Goal: Task Accomplishment & Management: Complete application form

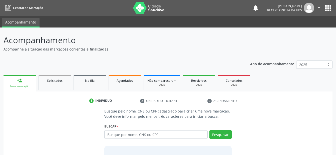
scroll to position [38, 0]
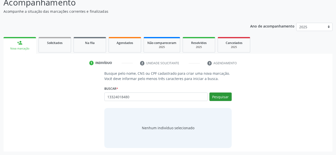
type input "13324018480"
click at [223, 98] on button "Pesquisar" at bounding box center [220, 97] width 22 height 9
type input "13324018480"
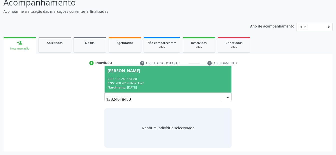
click at [143, 74] on span "[PERSON_NAME] CPF: 133.240.184-80 CNS: 700 2019 8657 3527 Nascimento: [DATE]" at bounding box center [168, 79] width 127 height 27
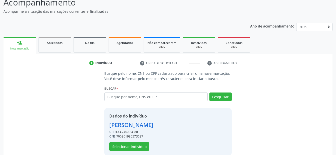
scroll to position [46, 0]
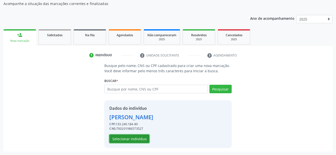
click at [135, 138] on button "Selecionar indivíduo" at bounding box center [129, 139] width 40 height 9
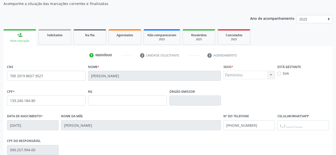
scroll to position [96, 0]
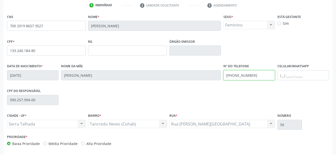
click at [170, 74] on div "Data de nascimento * [DATE] Nome da mãe [PERSON_NAME] Nº do Telefone [PHONE_NUM…" at bounding box center [168, 75] width 324 height 25
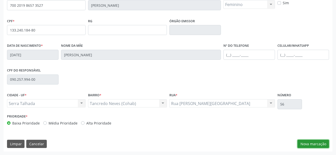
drag, startPoint x: 314, startPoint y: 145, endPoint x: 219, endPoint y: 106, distance: 102.3
click at [314, 144] on button "Nova marcação" at bounding box center [313, 144] width 32 height 9
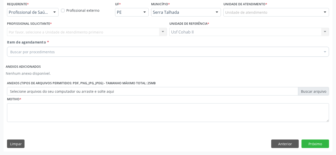
scroll to position [33, 0]
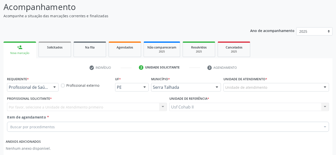
click at [50, 85] on div "Profissional de Saúde Profissional de Saúde Paciente Nenhum resultado encontrad…" at bounding box center [33, 87] width 52 height 9
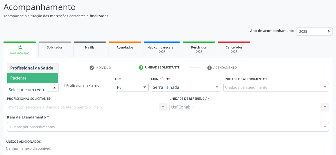
click at [34, 78] on span "Paciente" at bounding box center [32, 78] width 51 height 10
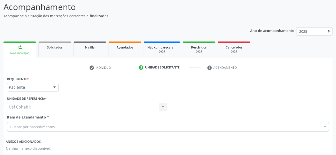
scroll to position [83, 0]
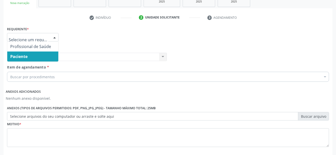
click at [52, 37] on div at bounding box center [55, 37] width 8 height 9
click at [24, 57] on span "Paciente" at bounding box center [18, 57] width 17 height 6
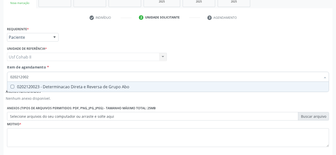
type input "0202120023"
click at [51, 89] on div "0202120023 - Determinacao Direta e Reversa de Grupo Abo" at bounding box center [167, 87] width 315 height 4
checkbox Abo "true"
type input "0202120023"
click at [79, 43] on div "Requerente * Paciente Profissional de Saúde Paciente Nenhum resultado encontrad…" at bounding box center [168, 35] width 324 height 20
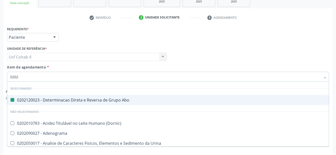
type input "02020"
checkbox Abo "false"
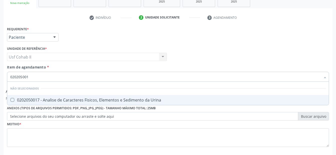
type input "0202050017"
click at [41, 99] on div "0202050017 - Analise de Caracteres Fisicos, Elementos e Sedimento da Urina" at bounding box center [167, 100] width 315 height 4
checkbox Urina "true"
type input "0202050017"
click at [92, 35] on div "Requerente * Paciente Profissional de Saúde Paciente Nenhum resultado encontrad…" at bounding box center [168, 35] width 324 height 20
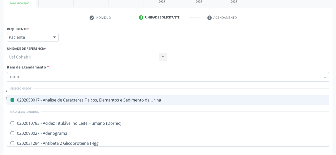
type input "020201"
checkbox Urina "false"
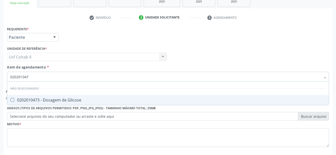
type input "0202010473"
drag, startPoint x: 62, startPoint y: 101, endPoint x: 64, endPoint y: 64, distance: 37.3
click at [62, 99] on div "0202010473 - Dosagem de Glicose" at bounding box center [167, 100] width 315 height 4
checkbox Glicose "true"
click at [70, 46] on div "Unidade de referência * Usf Cohab II Usf Cohab II Nenhum resultado encontrado p…" at bounding box center [87, 53] width 160 height 16
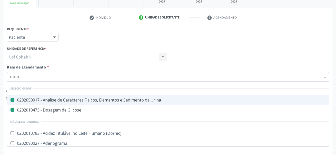
type input "020202"
checkbox Urina "false"
checkbox Glicose "false"
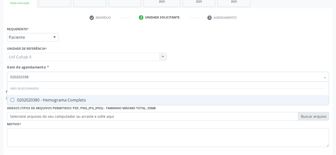
type input "0202020380"
click at [52, 99] on div "0202020380 - Hemograma Completo" at bounding box center [167, 100] width 315 height 4
checkbox Completo "true"
click at [68, 38] on div "Requerente * Paciente Profissional de Saúde Paciente Nenhum resultado encontrad…" at bounding box center [168, 35] width 324 height 20
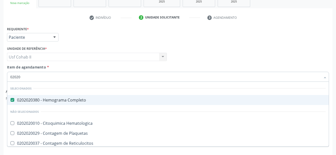
type input "020202"
checkbox Hematologica "false"
type input "02020"
checkbox Hematologica "true"
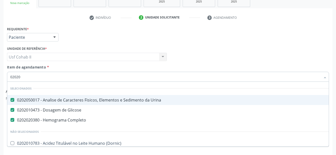
type input "020203"
checkbox Completo "false"
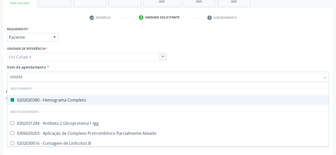
type input "0202030"
checkbox Completo "false"
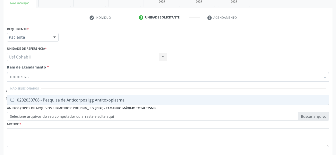
type input "0202030768"
click at [68, 100] on div "0202030768 - Pesquisa de Anticorpos Igg Antitoxoplasma" at bounding box center [167, 100] width 315 height 4
checkbox Antitoxoplasma "true"
click at [80, 42] on div "Requerente * Paciente Profissional de Saúde Paciente Nenhum resultado encontrad…" at bounding box center [168, 35] width 324 height 20
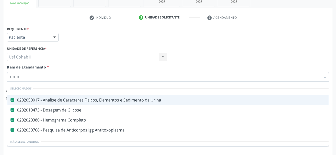
type input "020203"
checkbox Antitoxoplasma "false"
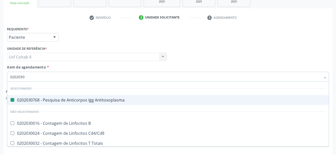
type input "02020308"
checkbox Antitoxoplasma "false"
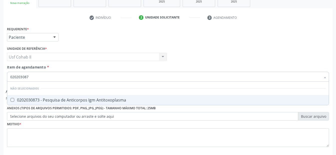
type input "0202030873"
click at [69, 99] on div "0202030873 - Pesquisa de Anticorpos Igm Antitoxoplasma" at bounding box center [167, 100] width 315 height 4
checkbox Antitoxoplasma "true"
click at [81, 43] on div "Requerente * Paciente Profissional de Saúde Paciente Nenhum resultado encontrad…" at bounding box center [168, 35] width 324 height 20
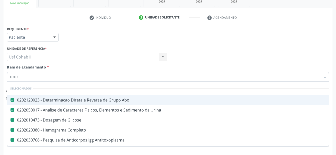
type input "02021"
checkbox Glicose "false"
checkbox Completo "false"
checkbox Antitoxoplasma "false"
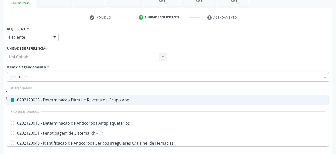
type input "020212008"
checkbox Abo "false"
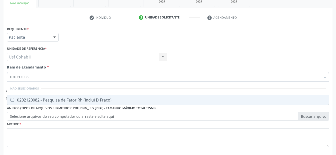
type input "0202120082"
click at [63, 97] on span "0202120082 - Pesquisa de Fator Rh (Inclui D Fraco)" at bounding box center [167, 100] width 321 height 10
checkbox Fraco\) "true"
click at [74, 43] on div "Requerente * Paciente Profissional de Saúde Paciente Nenhum resultado encontrad…" at bounding box center [168, 35] width 324 height 20
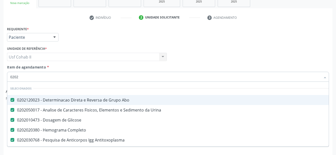
type input "02020"
checkbox Fraco\) "false"
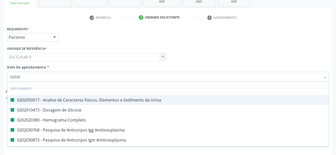
type input "020208"
checkbox Urina "false"
checkbox Glicose "false"
checkbox Completo "false"
checkbox Antitoxoplasma "false"
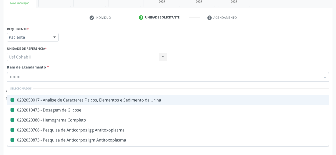
checkbox Antitoxoplasma "false"
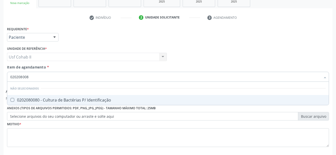
type input "0202080080"
click at [62, 98] on div "0202080080 - Cultura de Bactérias P/ Identificação" at bounding box center [167, 100] width 315 height 4
checkbox Identificação "true"
click at [79, 37] on div "Requerente * Paciente Profissional de Saúde Paciente Nenhum resultado encontrad…" at bounding box center [168, 35] width 324 height 20
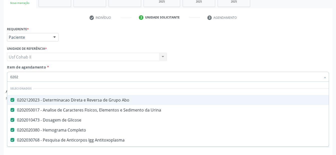
type input "02020"
checkbox Identificação "false"
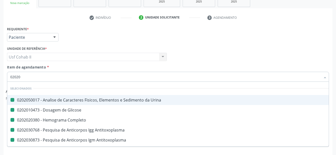
type input "020206"
checkbox Urina "false"
checkbox Glicose "false"
checkbox Completo "false"
checkbox Antitoxoplasma "false"
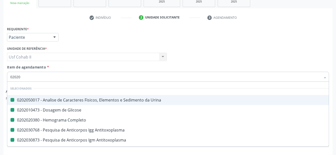
checkbox Antitoxoplasma "false"
checkbox Identificação "false"
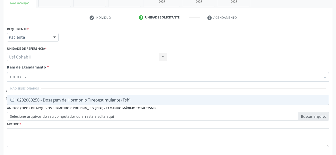
type input "0202060250"
drag, startPoint x: 72, startPoint y: 103, endPoint x: 72, endPoint y: 105, distance: 2.6
click at [72, 105] on div "Desfazer seleção Não selecionados 0202060250 - Dosagem de Hormonio Tireoestimul…" at bounding box center [168, 94] width 322 height 24
click at [79, 101] on div "0202060250 - Dosagem de Hormonio Tireoestimulante (Tsh)" at bounding box center [167, 100] width 315 height 4
checkbox \(Tsh\) "true"
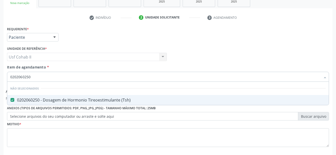
click at [86, 36] on div "Requerente * Paciente Profissional de Saúde Paciente Nenhum resultado encontrad…" at bounding box center [168, 35] width 324 height 20
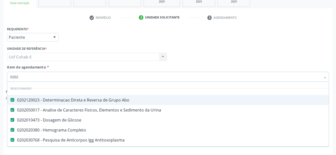
type input "02020"
checkbox \(Tsh\) "false"
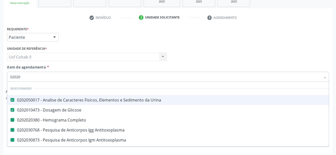
type input "020201"
checkbox Completo "false"
checkbox Antitoxoplasma "false"
checkbox Identificação "false"
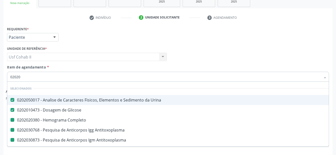
checkbox \(Tsh\) "false"
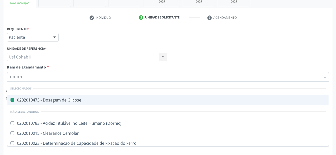
type input "02020106"
checkbox Glicose "false"
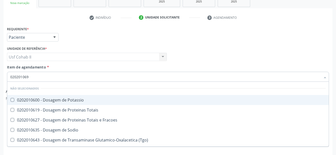
type input "0202010694"
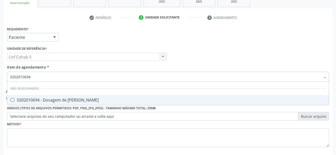
click at [55, 101] on div "0202010694 - Dosagem de [PERSON_NAME]" at bounding box center [167, 100] width 315 height 4
checkbox Ureia "true"
click at [67, 37] on div "Requerente * Paciente Profissional de Saúde Paciente Nenhum resultado encontrad…" at bounding box center [168, 35] width 324 height 20
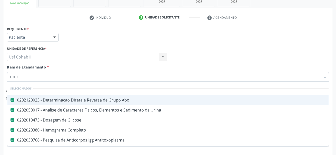
type input "02020"
checkbox Ureia "false"
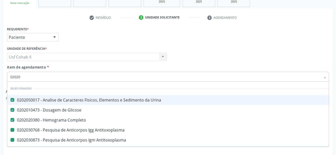
type input "020201"
checkbox Antitoxoplasma "false"
checkbox Identificação "false"
checkbox \(Tsh\) "false"
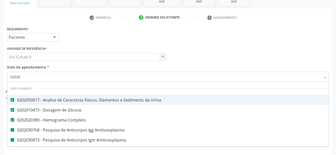
checkbox Ureia "false"
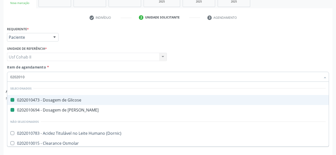
type input "02020103"
checkbox Glicose "false"
checkbox Ureia "false"
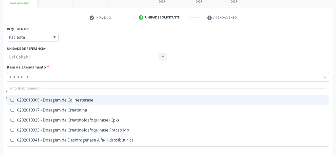
type input "0202010317"
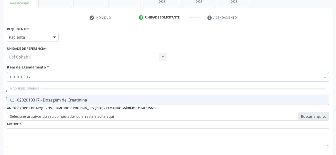
click at [63, 100] on div "0202010317 - Dosagem de Creatinina" at bounding box center [167, 100] width 315 height 4
checkbox Creatinina "true"
click at [83, 44] on div "Requerente * Paciente Profissional de Saúde Paciente Nenhum resultado encontrad…" at bounding box center [168, 35] width 324 height 20
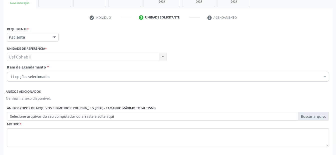
scroll to position [108, 0]
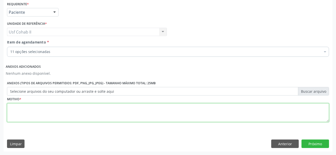
click at [66, 106] on textarea at bounding box center [168, 112] width 322 height 19
type textarea "."
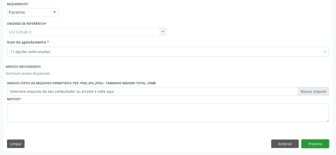
click at [315, 142] on button "Próximo" at bounding box center [315, 144] width 28 height 9
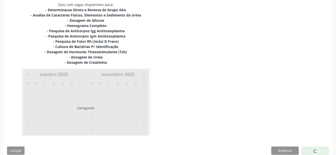
scroll to position [110, 0]
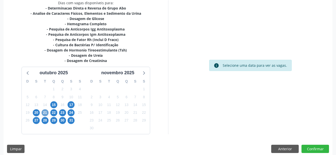
click at [44, 113] on span "21" at bounding box center [45, 112] width 7 height 7
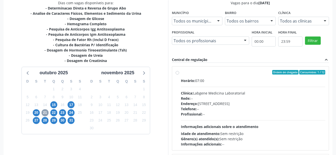
scroll to position [50, 0]
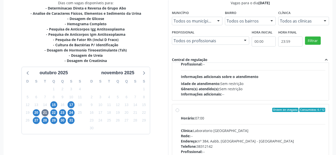
click at [181, 110] on label "Ordem de chegada Consumidos: 6 / 12 Horário: 07:00 Clínica: Laboratorio Sao Fra…" at bounding box center [253, 146] width 145 height 77
click at [176, 110] on input "Ordem de chegada Consumidos: 6 / 12 Horário: 07:00 Clínica: Laboratorio Sao Fra…" at bounding box center [178, 110] width 4 height 5
radio input "true"
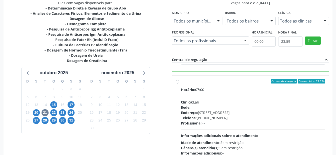
scroll to position [144, 0]
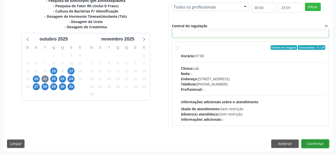
click at [320, 142] on button "Confirmar" at bounding box center [315, 144] width 28 height 9
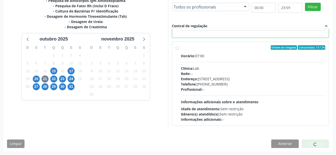
scroll to position [10, 0]
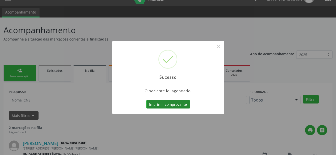
click at [166, 105] on button "Imprimir comprovante" at bounding box center [168, 104] width 44 height 9
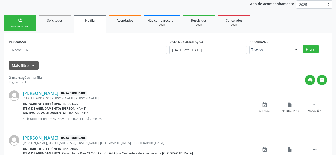
scroll to position [10, 0]
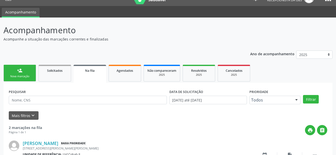
click at [20, 72] on div "person_add" at bounding box center [20, 71] width 6 height 6
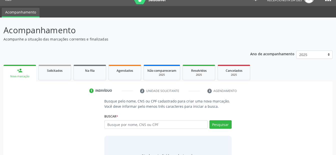
scroll to position [38, 0]
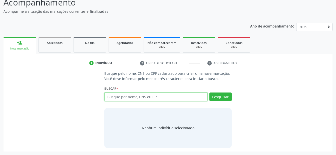
click at [129, 95] on input "text" at bounding box center [155, 97] width 103 height 9
type input "13954303493"
drag, startPoint x: 144, startPoint y: 97, endPoint x: 86, endPoint y: 105, distance: 58.6
click at [86, 105] on div "Busque pelo nome, CNS ou CPF cadastrado para criar uma nova marcação. Você deve…" at bounding box center [168, 109] width 322 height 77
type input "209136065740018"
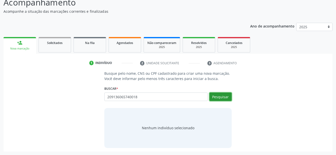
click at [222, 95] on button "Pesquisar" at bounding box center [220, 97] width 22 height 9
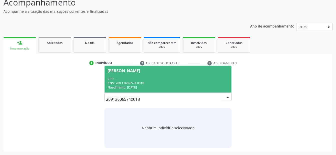
click at [143, 81] on div "CNS: 209 1360 6574 0018" at bounding box center [168, 83] width 121 height 4
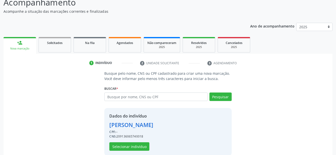
scroll to position [46, 0]
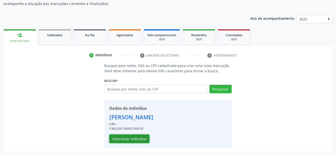
click at [130, 139] on button "Selecionar indivíduo" at bounding box center [129, 139] width 40 height 9
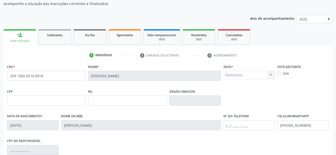
scroll to position [71, 0]
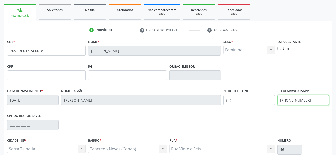
drag, startPoint x: 255, startPoint y: 100, endPoint x: 249, endPoint y: 100, distance: 5.3
click at [249, 100] on div "Data de nascimento * 05/10/1999 Nome da mãe Edilma Maria da Silva Nº do Telefon…" at bounding box center [168, 100] width 324 height 25
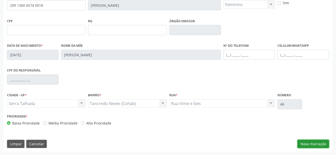
drag, startPoint x: 316, startPoint y: 145, endPoint x: 203, endPoint y: 108, distance: 119.1
click at [311, 142] on button "Nova marcação" at bounding box center [313, 144] width 32 height 9
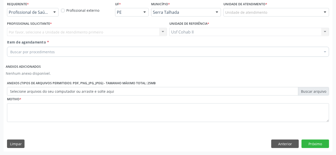
scroll to position [83, 0]
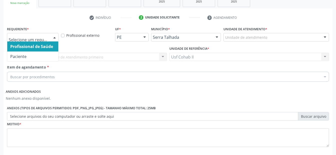
click at [51, 38] on div at bounding box center [55, 37] width 8 height 9
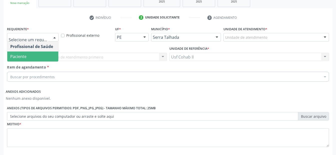
click at [40, 56] on span "Paciente" at bounding box center [32, 57] width 51 height 10
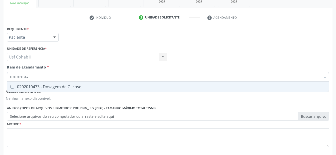
type input "0202010473"
click at [47, 86] on div "0202010473 - Dosagem de Glicose" at bounding box center [167, 87] width 315 height 4
checkbox Glicose "true"
type input "0202010473"
click at [73, 34] on div "Requerente * Paciente Profissional de Saúde Paciente Nenhum resultado encontrad…" at bounding box center [168, 35] width 324 height 20
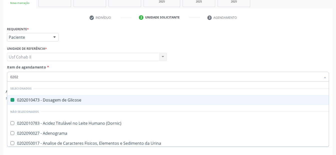
type input "02021"
checkbox Glicose "false"
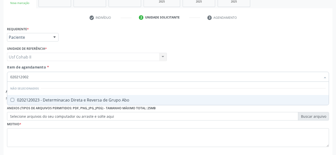
type input "0202120023"
click at [54, 99] on div "0202120023 - Determinacao Direta e Reversa de Grupo Abo" at bounding box center [167, 100] width 315 height 4
checkbox Abo "true"
click at [68, 41] on div "Requerente * Paciente Profissional de Saúde Paciente Nenhum resultado encontrad…" at bounding box center [168, 35] width 324 height 20
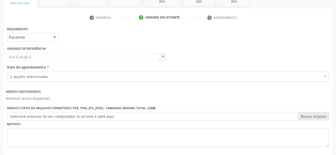
scroll to position [108, 0]
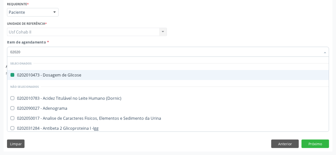
type input "020202"
checkbox Glicose "false"
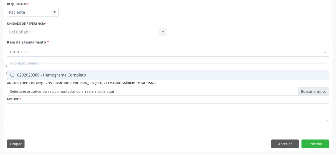
type input "0202020380"
click at [54, 78] on span "0202020380 - Hemograma Completo" at bounding box center [167, 75] width 321 height 10
checkbox Completo "true"
click at [80, 17] on div "Requerente * Paciente Profissional de Saúde Paciente Nenhum resultado encontrad…" at bounding box center [168, 10] width 324 height 20
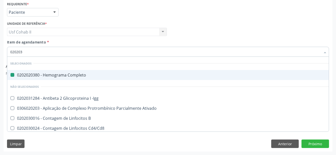
type input "0202030"
checkbox Completo "false"
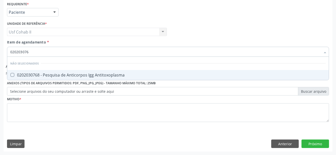
type input "0202030768"
click at [54, 74] on div "0202030768 - Pesquisa de Anticorpos Igg Antitoxoplasma" at bounding box center [167, 75] width 315 height 4
checkbox Antitoxoplasma "true"
click at [112, 20] on div "Unidade de referência * Usf Cohab II Usf Cohab II Nenhum resultado encontrado p…" at bounding box center [87, 28] width 160 height 16
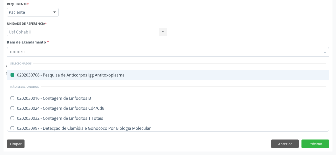
type input "02020308"
checkbox Antitoxoplasma "false"
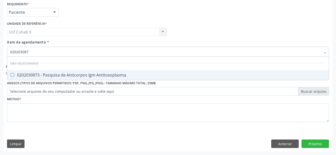
type input "0202030873"
click at [76, 74] on div "0202030873 - Pesquisa de Anticorpos Igm Antitoxoplasma" at bounding box center [167, 75] width 315 height 4
checkbox Antitoxoplasma "true"
drag, startPoint x: 203, startPoint y: 26, endPoint x: 102, endPoint y: 44, distance: 102.9
click at [203, 26] on div "Profissional Solicitante Por favor, selecione a Unidade de Atendimento primeiro…" at bounding box center [168, 30] width 324 height 20
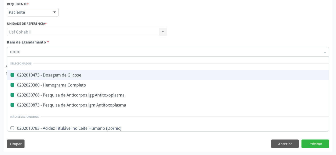
type input "020208"
checkbox Glicose "false"
checkbox Completo "false"
checkbox Antitoxoplasma "false"
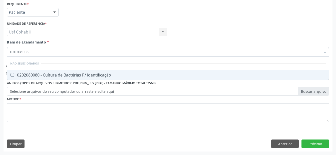
type input "0202080080"
click at [54, 76] on div "0202080080 - Cultura de Bactérias P/ Identificação" at bounding box center [167, 75] width 315 height 4
checkbox Identificação "true"
click at [209, 28] on div "Profissional Solicitante Por favor, selecione a Unidade de Atendimento primeiro…" at bounding box center [168, 30] width 324 height 20
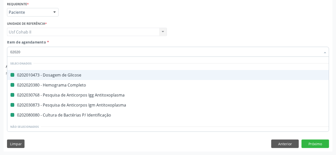
type input "020205"
checkbox Glicose "false"
checkbox Completo "false"
checkbox Antitoxoplasma "false"
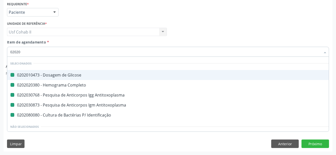
checkbox Identificação "false"
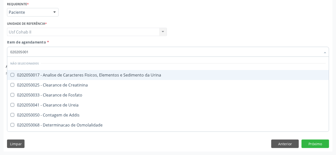
type input "0202050017"
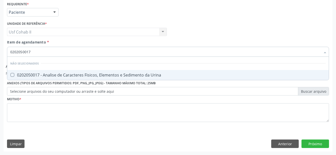
click at [68, 73] on div "0202050017 - Analise de Caracteres Fisicos, Elementos e Sedimento da Urina" at bounding box center [167, 75] width 315 height 4
checkbox Urina "true"
click at [91, 17] on div "Requerente * Paciente Profissional de Saúde Paciente Nenhum resultado encontrad…" at bounding box center [168, 10] width 324 height 20
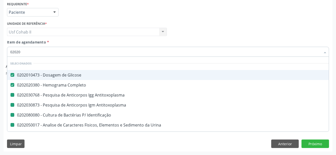
type input "020201"
checkbox Antitoxoplasma "false"
checkbox Identificação "false"
checkbox Urina "false"
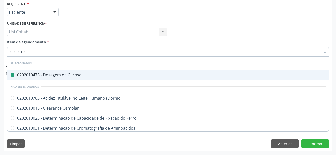
type input "02020105"
checkbox Glicose "false"
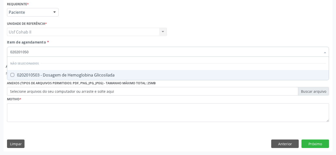
type input "0202010503"
click at [50, 74] on div "0202010503 - Dosagem de Hemoglobina Glicosilada" at bounding box center [167, 75] width 315 height 4
checkbox Glicosilada "true"
click at [192, 27] on div "Profissional Solicitante Por favor, selecione a Unidade de Atendimento primeiro…" at bounding box center [168, 30] width 324 height 20
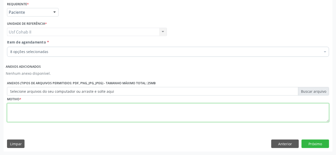
click at [114, 110] on textarea at bounding box center [168, 112] width 322 height 19
type textarea "."
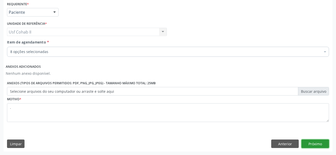
click at [315, 143] on button "Próximo" at bounding box center [315, 144] width 28 height 9
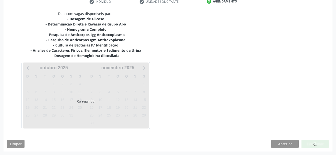
scroll to position [99, 0]
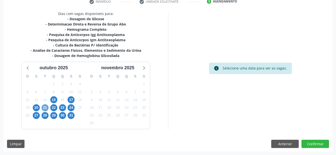
click at [46, 108] on span "21" at bounding box center [45, 107] width 7 height 7
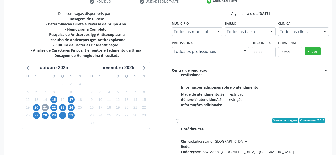
scroll to position [75, 0]
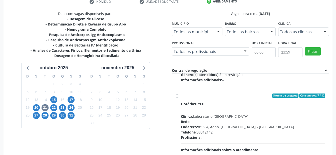
click at [181, 96] on label "Ordem de chegada Consumidos: 7 / 12 Horário: 07:00 Clínica: Laboratorio Sao Fra…" at bounding box center [253, 132] width 145 height 77
click at [178, 96] on input "Ordem de chegada Consumidos: 7 / 12 Horário: 07:00 Clínica: Laboratorio Sao Fra…" at bounding box center [178, 96] width 4 height 5
radio input "true"
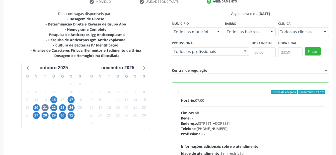
scroll to position [144, 0]
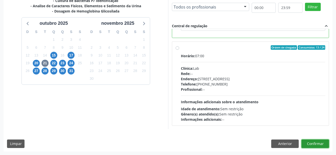
drag, startPoint x: 324, startPoint y: 145, endPoint x: 209, endPoint y: 98, distance: 124.5
click at [324, 145] on button "Confirmar" at bounding box center [315, 144] width 28 height 9
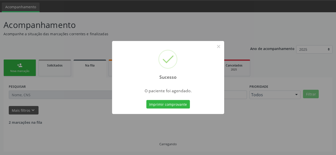
scroll to position [10, 0]
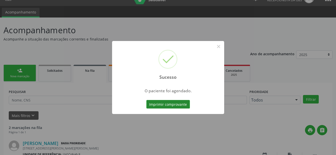
click at [165, 105] on button "Imprimir comprovante" at bounding box center [168, 104] width 44 height 9
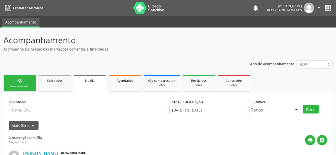
scroll to position [10, 0]
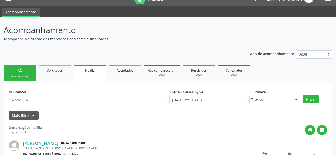
click at [20, 72] on div "person_add" at bounding box center [20, 71] width 6 height 6
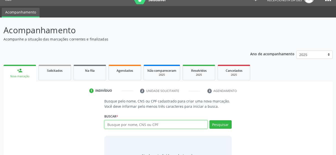
click at [122, 125] on input "text" at bounding box center [155, 124] width 103 height 9
type input "702403008996423"
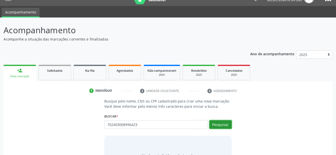
click at [217, 122] on button "Pesquisar" at bounding box center [220, 124] width 22 height 9
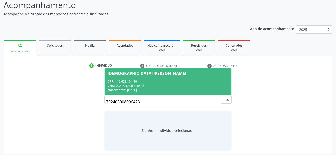
click at [160, 80] on div "CPF: 112.621.104-40" at bounding box center [168, 82] width 121 height 4
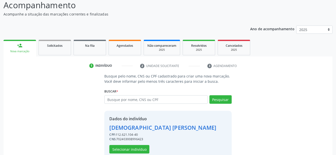
scroll to position [46, 0]
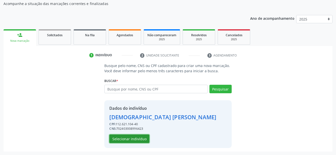
click at [123, 140] on button "Selecionar indivíduo" at bounding box center [129, 139] width 40 height 9
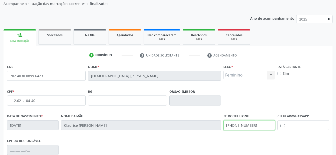
click at [188, 124] on div "Data de nascimento * 09/03/1996 Nome da mãe Claurice Maria Araujo Nº do Telefon…" at bounding box center [168, 125] width 324 height 25
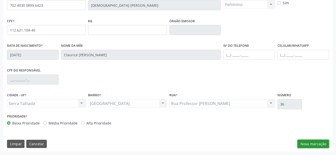
drag, startPoint x: 314, startPoint y: 145, endPoint x: 136, endPoint y: 86, distance: 187.8
click at [313, 145] on button "Nova marcação" at bounding box center [313, 144] width 32 height 9
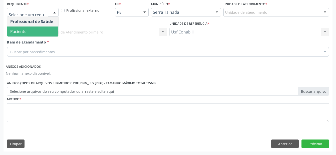
click at [32, 30] on span "Paciente" at bounding box center [32, 32] width 51 height 10
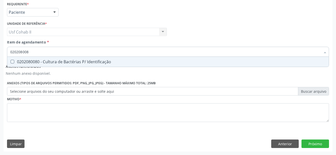
type input "0202080080"
click at [69, 60] on div "0202080080 - Cultura de Bactérias P/ Identificação" at bounding box center [167, 62] width 315 height 4
checkbox Identificação "true"
type input "0202080080"
drag, startPoint x: 197, startPoint y: 30, endPoint x: 103, endPoint y: 48, distance: 95.9
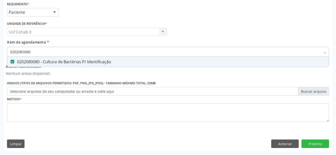
click at [197, 30] on div "Profissional Solicitante Por favor, selecione a Unidade de Atendimento primeiro…" at bounding box center [168, 30] width 324 height 20
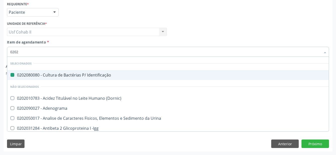
type input "02021"
checkbox Identificação "false"
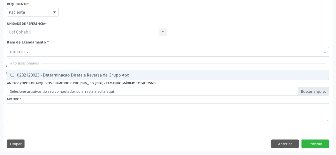
type input "0202120023"
click at [76, 74] on div "0202120023 - Determinacao Direta e Reversa de Grupo Abo" at bounding box center [167, 75] width 315 height 4
checkbox Abo "true"
type input "0202120023"
click at [198, 35] on div "Profissional Solicitante Por favor, selecione a Unidade de Atendimento primeiro…" at bounding box center [168, 30] width 324 height 20
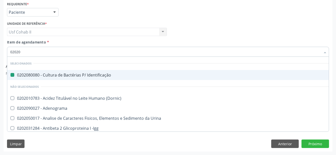
type input "020205"
checkbox Identificação "false"
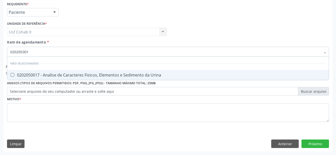
type input "0202050017"
click at [58, 76] on div "0202050017 - Analise de Caracteres Fisicos, Elementos e Sedimento da Urina" at bounding box center [167, 75] width 315 height 4
checkbox Urina "true"
click at [177, 31] on div "Profissional Solicitante Por favor, selecione a Unidade de Atendimento primeiro…" at bounding box center [168, 30] width 324 height 20
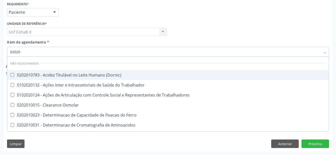
type input "020201"
checkbox \(Dornic\) "false"
checkbox Trabalhador "false"
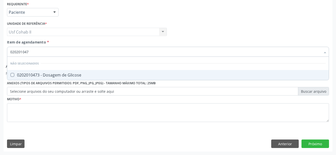
type input "0202010473"
click at [70, 75] on div "0202010473 - Dosagem de Glicose" at bounding box center [167, 75] width 315 height 4
checkbox Glicose "true"
click at [216, 24] on div "Profissional Solicitante Por favor, selecione a Unidade de Atendimento primeiro…" at bounding box center [168, 30] width 324 height 20
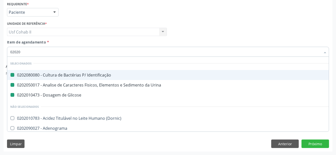
type input "020202"
checkbox Identificação "false"
checkbox Urina "false"
checkbox Glicose "false"
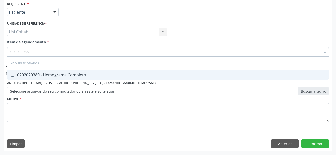
type input "0202020380"
click at [80, 74] on div "0202020380 - Hemograma Completo" at bounding box center [167, 75] width 315 height 4
checkbox Completo "true"
click at [196, 38] on div "Profissional Solicitante Por favor, selecione a Unidade de Atendimento primeiro…" at bounding box center [168, 30] width 324 height 20
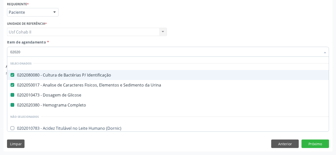
type input "020203"
checkbox Glicose "false"
checkbox Completo "false"
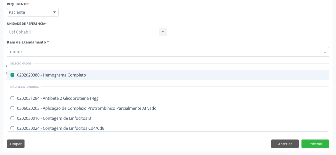
type input "0202030"
checkbox Completo "false"
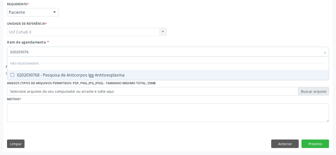
type input "0202030768"
drag, startPoint x: 97, startPoint y: 75, endPoint x: 113, endPoint y: 65, distance: 18.5
click at [97, 75] on div "0202030768 - Pesquisa de Anticorpos Igg Antitoxoplasma" at bounding box center [167, 75] width 315 height 4
checkbox Antitoxoplasma "true"
click at [197, 30] on div "Profissional Solicitante Por favor, selecione a Unidade de Atendimento primeiro…" at bounding box center [168, 30] width 324 height 20
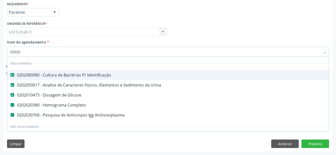
type input "020203"
checkbox Completo "false"
checkbox Antitoxoplasma "false"
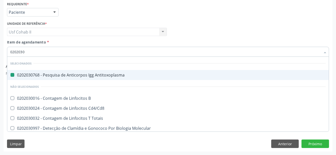
type input "02020308"
checkbox Antitoxoplasma "false"
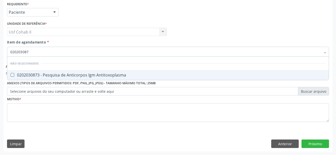
type input "0202030873"
click at [65, 73] on div "0202030873 - Pesquisa de Anticorpos Igm Antitoxoplasma" at bounding box center [167, 75] width 315 height 4
checkbox Antitoxoplasma "true"
click at [197, 27] on div "Profissional Solicitante Por favor, selecione a Unidade de Atendimento primeiro…" at bounding box center [168, 30] width 324 height 20
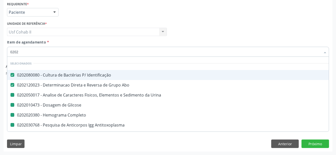
type input "02021"
checkbox Urina "false"
checkbox Glicose "false"
checkbox Completo "false"
checkbox Antitoxoplasma "false"
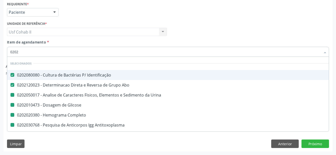
checkbox Antitoxoplasma "false"
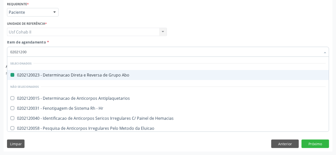
type input "020212008"
checkbox Abo "false"
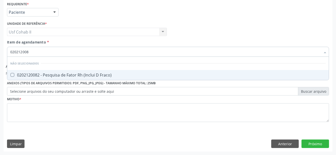
type input "0202120082"
click at [56, 74] on div "0202120082 - Pesquisa de Fator Rh (Inclui D Fraco)" at bounding box center [167, 75] width 315 height 4
checkbox Fraco\) "true"
click at [200, 25] on div "Profissional Solicitante Por favor, selecione a Unidade de Atendimento primeiro…" at bounding box center [168, 30] width 324 height 20
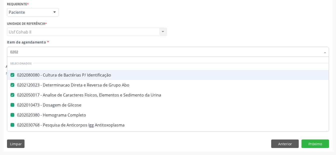
type input "02021"
checkbox Glicose "false"
checkbox Completo "false"
checkbox Antitoxoplasma "false"
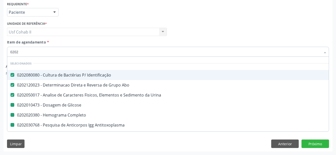
checkbox Fraco\) "false"
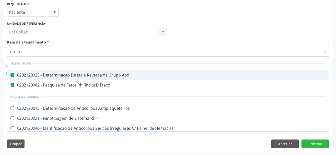
type input "020212009"
checkbox Abo "false"
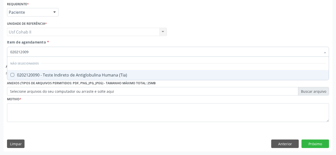
type input "0202120090"
click at [85, 71] on span "0202120090 - Teste Indireto de Antiglobulina Humana (Tia)" at bounding box center [167, 75] width 321 height 10
checkbox \(Tia\) "true"
click at [185, 31] on div "Profissional Solicitante Por favor, selecione a Unidade de Atendimento primeiro…" at bounding box center [168, 30] width 324 height 20
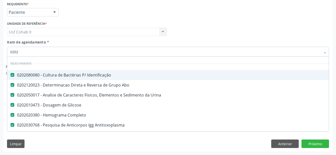
type input "02020"
checkbox Fraco\) "false"
checkbox \(Tia\) "false"
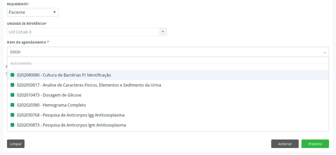
type input "020206"
checkbox Identificação "false"
checkbox Urina "false"
checkbox Glicose "false"
checkbox Completo "false"
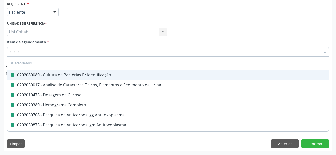
checkbox Antitoxoplasma "false"
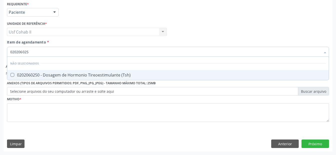
type input "0202060250"
click at [83, 77] on div "0202060250 - Dosagem de Hormonio Tireoestimulante (Tsh)" at bounding box center [167, 75] width 315 height 4
checkbox \(Tsh\) "true"
click at [193, 30] on div "Profissional Solicitante Por favor, selecione a Unidade de Atendimento primeiro…" at bounding box center [168, 30] width 324 height 20
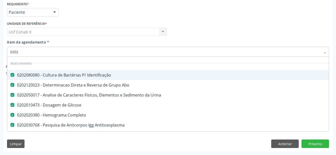
type input "02020"
checkbox \(Tia\) "false"
checkbox \(Tsh\) "false"
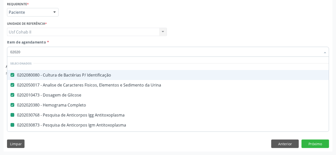
type input "020203"
checkbox Antitoxoplasma "false"
checkbox \(Tsh\) "false"
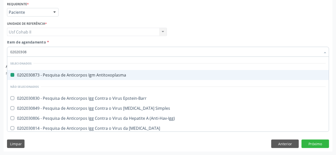
type input "020203081"
checkbox Antitoxoplasma "false"
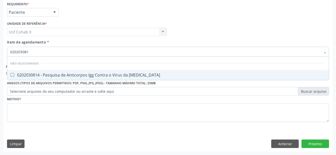
type input "0202030814"
click at [85, 76] on div "0202030814 - Pesquisa de Anticorpos Igg Contra o Virus da [MEDICAL_DATA]" at bounding box center [167, 75] width 315 height 4
checkbox Rubeola "true"
click at [199, 25] on div "Profissional Solicitante Por favor, selecione a Unidade de Atendimento primeiro…" at bounding box center [168, 30] width 324 height 20
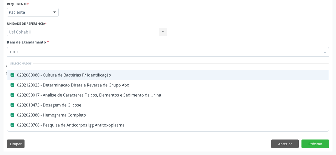
type input "02020"
checkbox \(Tsh\) "false"
checkbox Rubeola "false"
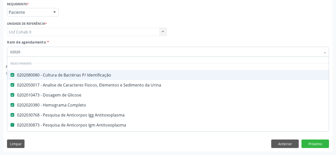
type input "020203"
checkbox Antitoxoplasma "false"
checkbox \(Tsh\) "false"
checkbox Rubeola "false"
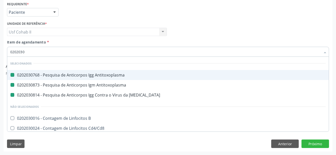
type input "02020309"
checkbox Antitoxoplasma "false"
checkbox Rubeola "false"
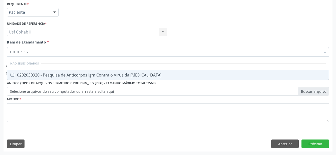
type input "0202030920"
click at [99, 74] on div "0202030920 - Pesquisa de Anticorpos Igm Contra o Virus da [MEDICAL_DATA]" at bounding box center [167, 75] width 315 height 4
checkbox Rubeola "true"
click at [172, 31] on div "Profissional Solicitante Por favor, selecione a Unidade de Atendimento primeiro…" at bounding box center [168, 30] width 324 height 20
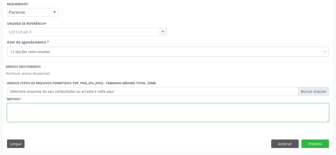
click at [80, 113] on textarea at bounding box center [168, 112] width 322 height 19
type textarea "."
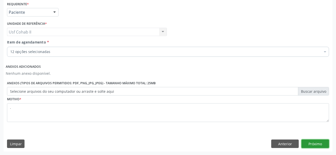
click at [322, 142] on button "Próximo" at bounding box center [315, 144] width 28 height 9
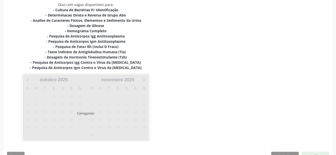
scroll to position [110, 0]
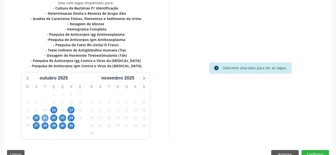
click at [45, 116] on span "21" at bounding box center [45, 118] width 7 height 7
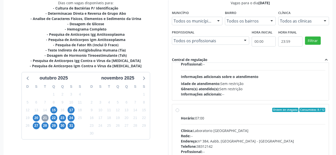
scroll to position [75, 0]
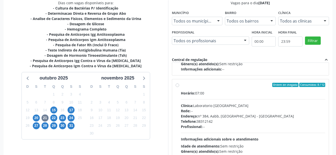
click at [181, 85] on label "Ordem de chegada Consumidos: 8 / 12 Horário: 07:00 Clínica: Laboratorio Sao Fra…" at bounding box center [253, 121] width 145 height 77
click at [178, 85] on input "Ordem de chegada Consumidos: 8 / 12 Horário: 07:00 Clínica: Laboratorio Sao Fra…" at bounding box center [178, 85] width 4 height 5
radio input "true"
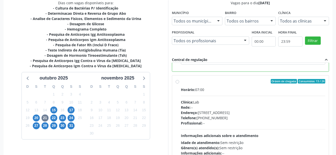
scroll to position [144, 0]
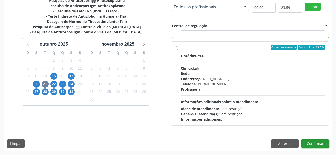
click at [317, 147] on button "Confirmar" at bounding box center [315, 144] width 28 height 9
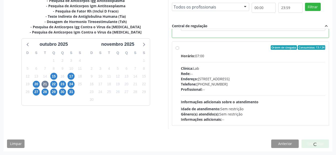
scroll to position [10, 0]
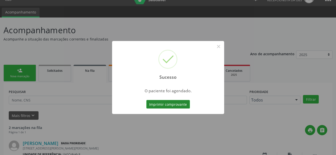
click at [162, 107] on button "Imprimir comprovante" at bounding box center [168, 104] width 44 height 9
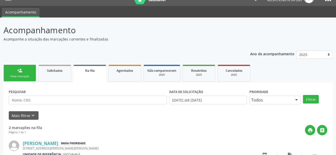
scroll to position [10, 0]
click at [18, 73] on link "person_add Nova marcação" at bounding box center [20, 73] width 33 height 17
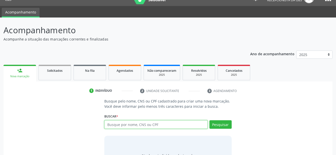
click at [138, 124] on input "text" at bounding box center [155, 124] width 103 height 9
type input "706308793448776"
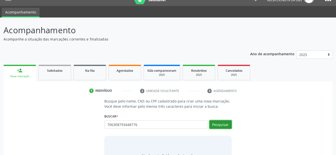
click at [222, 124] on button "Pesquisar" at bounding box center [220, 124] width 22 height 9
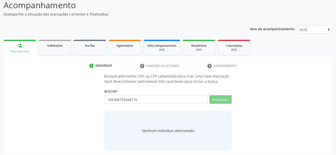
scroll to position [38, 0]
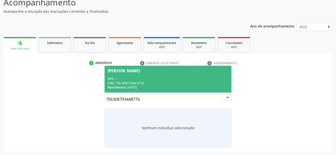
click at [135, 78] on div "CPF: --" at bounding box center [168, 79] width 121 height 4
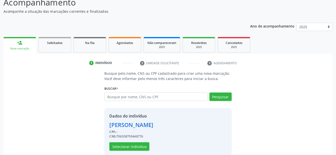
scroll to position [46, 0]
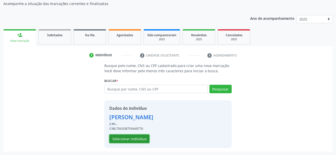
click at [134, 137] on button "Selecionar indivíduo" at bounding box center [129, 139] width 40 height 9
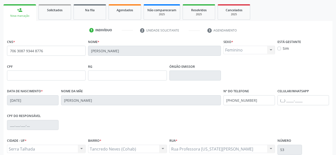
scroll to position [96, 0]
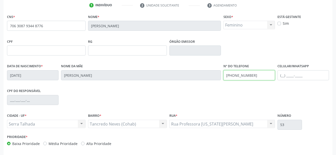
drag, startPoint x: 256, startPoint y: 75, endPoint x: 153, endPoint y: 83, distance: 102.9
click at [153, 83] on div "Data de nascimento * 09/11/1976 Nome da mãe Maria Jose dos Santos Nº do Telefon…" at bounding box center [168, 75] width 324 height 25
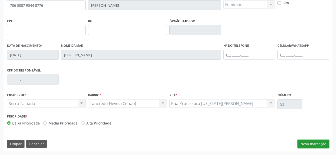
drag, startPoint x: 308, startPoint y: 142, endPoint x: 244, endPoint y: 101, distance: 75.7
click at [305, 138] on div "CNS * 706 3087 9344 8776 Nome * Francisca Paulo dos Santos Sexo * Feminino Masc…" at bounding box center [168, 71] width 329 height 159
click at [305, 143] on button "Nova marcação" at bounding box center [313, 144] width 32 height 9
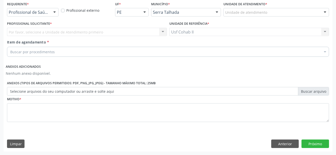
scroll to position [58, 0]
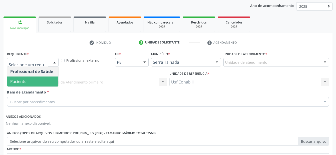
click at [35, 80] on span "Paciente" at bounding box center [32, 82] width 51 height 10
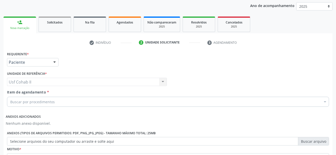
click at [65, 101] on div "Buscar por procedimentos" at bounding box center [168, 102] width 322 height 10
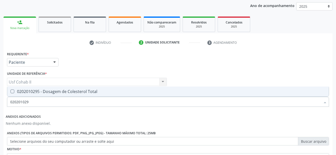
type input "0202010295"
click at [73, 90] on div "0202010295 - Dosagem de Colesterol Total" at bounding box center [167, 92] width 315 height 4
checkbox Total "true"
type input "0202010295"
click at [128, 63] on div "Requerente * Paciente Profissional de Saúde Paciente Nenhum resultado encontrad…" at bounding box center [168, 114] width 322 height 129
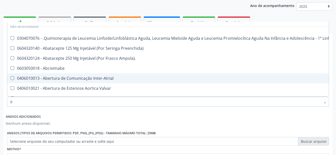
scroll to position [12, 0]
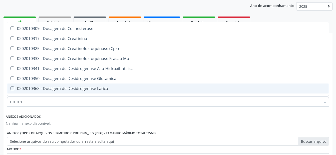
type input "02020103"
checkbox Colinesterase "false"
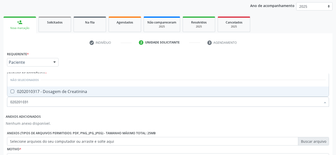
scroll to position [0, 0]
type input "0202010317"
drag, startPoint x: 62, startPoint y: 90, endPoint x: 72, endPoint y: 55, distance: 36.7
click at [62, 90] on div "0202010317 - Dosagem de Creatinina" at bounding box center [167, 92] width 315 height 4
checkbox Creatinina "true"
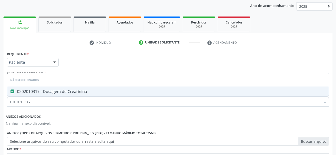
click at [76, 52] on div "Requerente * Paciente Profissional de Saúde Paciente Nenhum resultado encontrad…" at bounding box center [168, 114] width 322 height 129
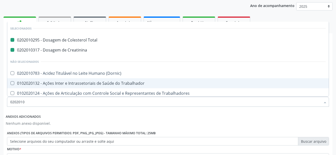
type input "02020106"
checkbox Total "false"
checkbox Creatinina "false"
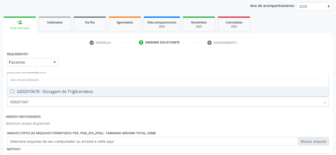
type input "0202010678"
click at [64, 91] on div "0202010678 - Dosagem de Triglicerideos" at bounding box center [167, 92] width 315 height 4
checkbox Triglicerideos "true"
click at [78, 59] on div "Requerente * Paciente Profissional de Saúde Paciente Nenhum resultado encontrad…" at bounding box center [168, 114] width 322 height 129
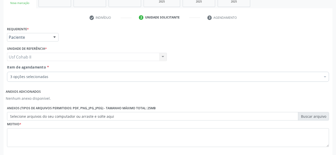
scroll to position [108, 0]
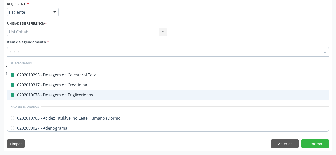
type input "020205"
checkbox Total "false"
checkbox Creatinina "false"
checkbox Triglicerideos "false"
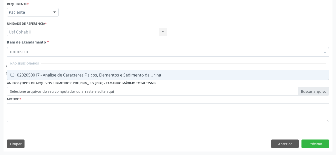
type input "0202050017"
click at [73, 75] on div "0202050017 - Analise de Caracteres Fisicos, Elementos e Sedimento da Urina" at bounding box center [167, 75] width 315 height 4
checkbox Urina "true"
click at [96, 17] on div "Requerente * Paciente Profissional de Saúde Paciente Nenhum resultado encontrad…" at bounding box center [168, 10] width 324 height 20
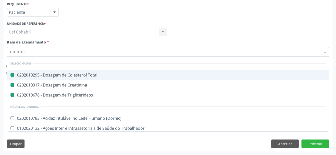
type input "02020104"
checkbox Total "false"
checkbox Creatinina "false"
checkbox Triglicerideos "false"
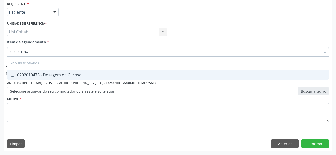
type input "0202010473"
click at [60, 76] on div "0202010473 - Dosagem de Glicose" at bounding box center [167, 75] width 315 height 4
checkbox Glicose "true"
click at [78, 16] on div "Requerente * Paciente Profissional de Saúde Paciente Nenhum resultado encontrad…" at bounding box center [168, 10] width 324 height 20
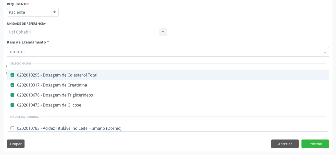
type input "02020102"
checkbox Triglicerideos "false"
checkbox Glicose "false"
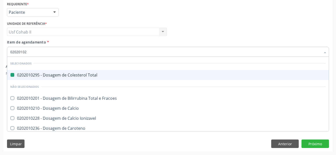
type input "020201027"
checkbox Total "false"
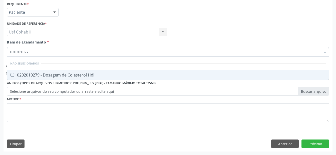
type input "0202010279"
click at [71, 74] on div "0202010279 - Dosagem de Colesterol Hdl" at bounding box center [167, 75] width 315 height 4
checkbox Hdl "true"
click at [190, 21] on div "Profissional Solicitante Por favor, selecione a Unidade de Atendimento primeiro…" at bounding box center [168, 30] width 324 height 20
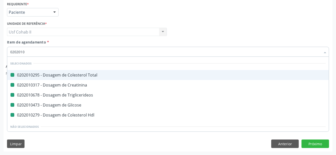
type input "02020105"
checkbox Total "false"
checkbox Creatinina "false"
checkbox Triglicerideos "false"
checkbox Glicose "false"
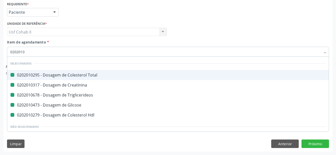
checkbox Hdl "false"
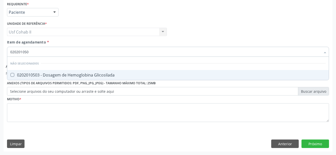
type input "0202010503"
click at [93, 75] on div "0202010503 - Dosagem de Hemoglobina Glicosilada" at bounding box center [167, 75] width 315 height 4
checkbox Glicosilada "true"
click at [197, 28] on div "Profissional Solicitante Por favor, selecione a Unidade de Atendimento primeiro…" at bounding box center [168, 30] width 324 height 20
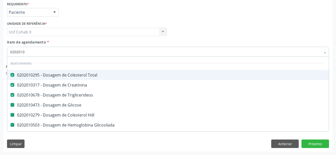
type input "02020102"
checkbox Glicose "false"
checkbox Hdl "false"
checkbox Glicosilada "false"
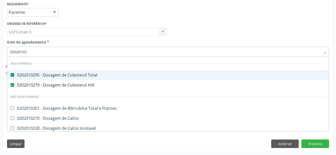
type input "020201028"
checkbox Total "false"
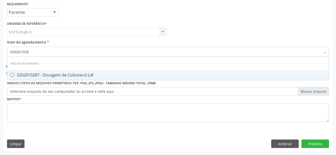
type input "0202010287"
click at [93, 71] on span "0202010287 - Dosagem de Colesterol Ldl" at bounding box center [167, 75] width 321 height 10
checkbox Ldl "true"
click at [213, 11] on div "Requerente * Paciente Profissional de Saúde Paciente Nenhum resultado encontrad…" at bounding box center [168, 10] width 324 height 20
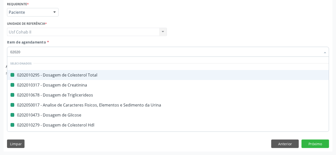
type input "020202"
checkbox Total "false"
checkbox Creatinina "false"
checkbox Triglicerideos "false"
checkbox Urina "false"
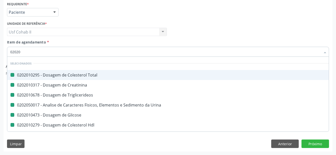
checkbox Glicose "false"
checkbox Hdl "false"
checkbox Glicosilada "false"
checkbox Ldl "false"
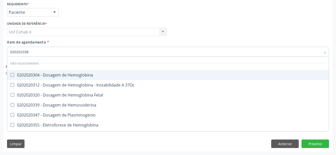
type input "0202020380"
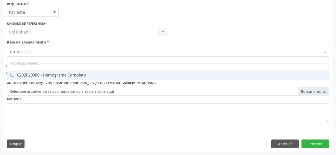
click at [75, 75] on div "0202020380 - Hemograma Completo" at bounding box center [167, 75] width 315 height 4
checkbox Completo "true"
click at [195, 26] on div "Profissional Solicitante Por favor, selecione a Unidade de Atendimento primeiro…" at bounding box center [168, 30] width 324 height 20
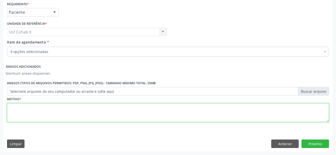
click at [135, 114] on textarea at bounding box center [168, 112] width 322 height 19
type textarea "."
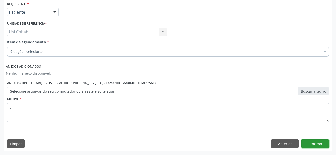
click at [322, 145] on button "Próximo" at bounding box center [315, 144] width 28 height 9
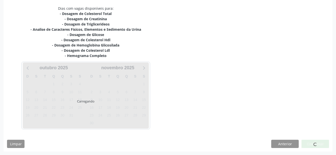
scroll to position [105, 0]
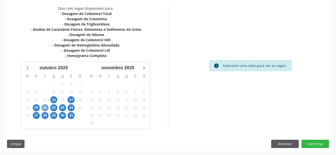
click at [44, 108] on span "21" at bounding box center [45, 107] width 7 height 7
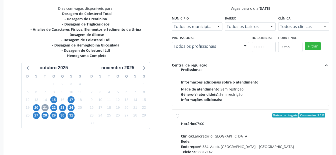
scroll to position [75, 0]
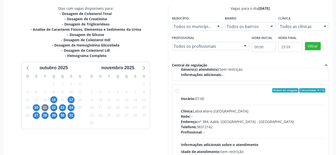
click at [181, 91] on label "Ordem de chegada Consumidos: 9 / 12 Horário: 07:00 Clínica: Laboratorio Sao Fra…" at bounding box center [253, 126] width 145 height 77
click at [177, 91] on input "Ordem de chegada Consumidos: 9 / 12 Horário: 07:00 Clínica: Laboratorio Sao Fra…" at bounding box center [178, 90] width 4 height 5
radio input "true"
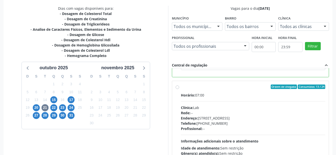
scroll to position [144, 0]
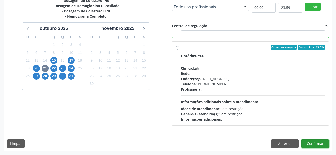
drag, startPoint x: 317, startPoint y: 143, endPoint x: 272, endPoint y: 114, distance: 53.2
click at [314, 140] on button "Confirmar" at bounding box center [315, 144] width 28 height 9
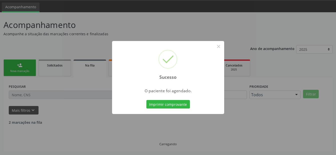
scroll to position [10, 0]
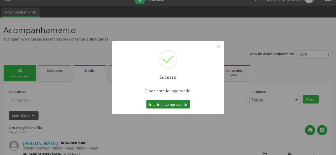
click at [170, 104] on button "Imprimir comprovante" at bounding box center [168, 104] width 44 height 9
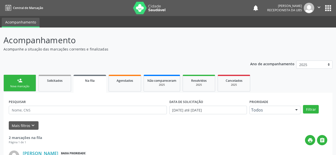
scroll to position [10, 0]
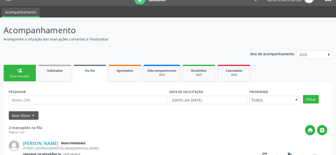
click at [24, 70] on link "person_add Nova marcação" at bounding box center [20, 73] width 33 height 17
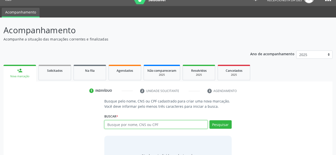
click at [116, 123] on input "text" at bounding box center [155, 124] width 103 height 9
type input "898002340482498"
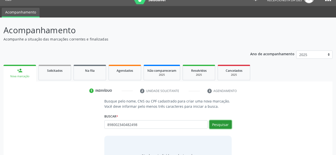
click at [224, 126] on button "Pesquisar" at bounding box center [220, 124] width 22 height 9
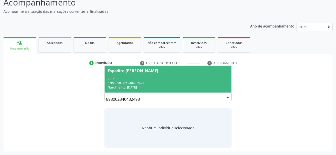
click at [161, 80] on div "CPF: --" at bounding box center [168, 79] width 121 height 4
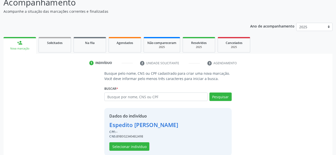
scroll to position [46, 0]
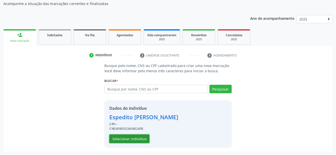
click at [126, 139] on button "Selecionar indivíduo" at bounding box center [129, 139] width 40 height 9
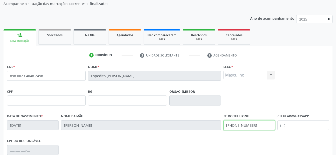
drag, startPoint x: 254, startPoint y: 125, endPoint x: 178, endPoint y: 133, distance: 76.0
click at [178, 133] on div "Data de nascimento * [DATE] Nome da mãe [PERSON_NAME] Nº do Telefone [PHONE_NUM…" at bounding box center [168, 125] width 324 height 25
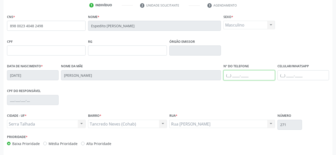
scroll to position [116, 0]
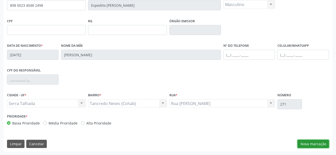
drag, startPoint x: 319, startPoint y: 145, endPoint x: 281, endPoint y: 137, distance: 39.2
click at [317, 144] on button "Nova marcação" at bounding box center [313, 144] width 32 height 9
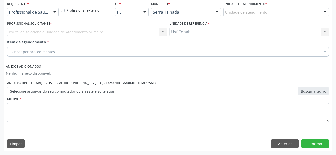
scroll to position [108, 0]
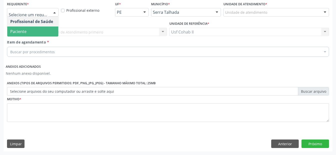
click at [28, 28] on span "Paciente" at bounding box center [32, 32] width 51 height 10
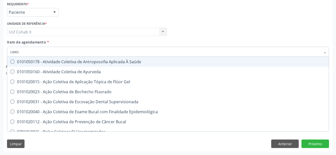
type input "colest"
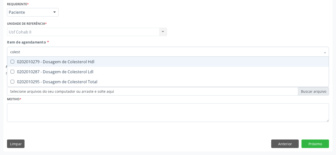
click at [51, 62] on div "0202010279 - Dosagem de Colesterol Hdl" at bounding box center [167, 62] width 315 height 4
checkbox Hdl "true"
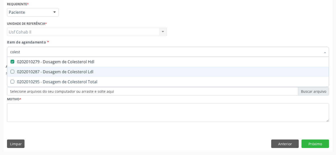
click at [51, 71] on div "0202010287 - Dosagem de Colesterol Ldl" at bounding box center [167, 72] width 315 height 4
checkbox Ldl "true"
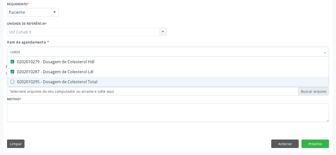
click at [47, 80] on div "0202010295 - Dosagem de Colesterol Total" at bounding box center [167, 82] width 315 height 4
checkbox Total "true"
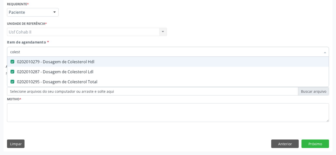
click at [192, 29] on div "Profissional Solicitante Por favor, selecione a Unidade de Atendimento primeiro…" at bounding box center [168, 30] width 324 height 20
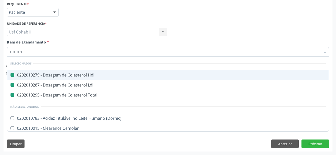
type input "02020103"
checkbox Hdl "false"
checkbox Ldl "false"
checkbox Total "false"
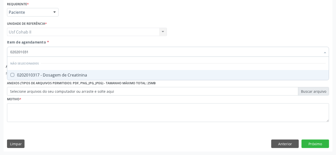
type input "0202010317"
click at [69, 75] on div "0202010317 - Dosagem de Creatinina" at bounding box center [167, 75] width 315 height 4
checkbox Creatinina "true"
type input "0202010317"
click at [207, 24] on div "Profissional Solicitante Por favor, selecione a Unidade de Atendimento primeiro…" at bounding box center [168, 30] width 324 height 20
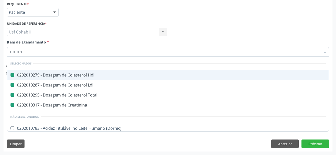
type input "02020106"
checkbox Hdl "false"
checkbox Ldl "false"
checkbox Total "false"
checkbox Creatinina "false"
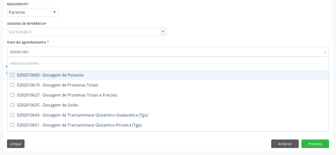
type input "0202010678"
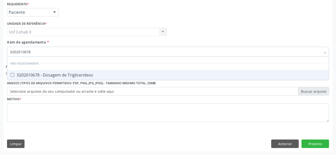
drag, startPoint x: 67, startPoint y: 73, endPoint x: 71, endPoint y: 67, distance: 6.8
click at [67, 73] on div "0202010678 - Dosagem de Triglicerideos" at bounding box center [167, 75] width 315 height 4
checkbox Triglicerideos "true"
click at [203, 25] on div "Profissional Solicitante Por favor, selecione a Unidade de Atendimento primeiro…" at bounding box center [168, 30] width 324 height 20
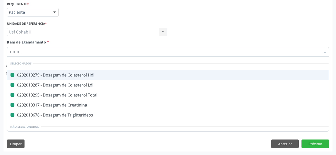
type input "020205"
checkbox Hdl "false"
checkbox Ldl "false"
checkbox Total "false"
checkbox Creatinina "false"
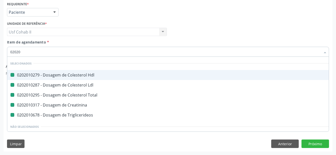
checkbox Triglicerideos "false"
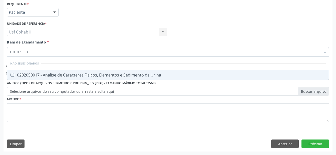
type input "0202050017"
click at [98, 75] on div "0202050017 - Analise de Caracteres Fisicos, Elementos e Sedimento da Urina" at bounding box center [167, 75] width 315 height 4
checkbox Urina "true"
click at [197, 28] on div "Profissional Solicitante Por favor, selecione a Unidade de Atendimento primeiro…" at bounding box center [168, 30] width 324 height 20
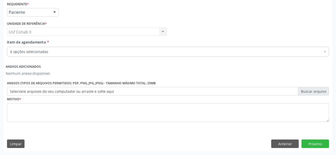
click at [122, 55] on div "6 opções selecionadas" at bounding box center [168, 52] width 322 height 10
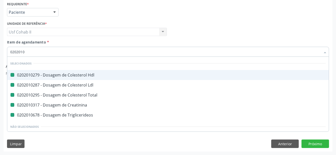
type input "02020104"
checkbox Hdl "false"
checkbox Ldl "false"
checkbox Total "false"
checkbox Creatinina "false"
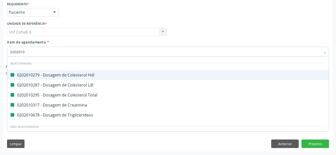
checkbox Triglicerideos "false"
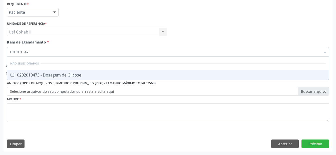
type input "0202010473"
click at [111, 71] on span "0202010473 - Dosagem de Glicose" at bounding box center [167, 75] width 321 height 10
checkbox Glicose "true"
click at [210, 27] on div "Profissional Solicitante Por favor, selecione a Unidade de Atendimento primeiro…" at bounding box center [168, 30] width 324 height 20
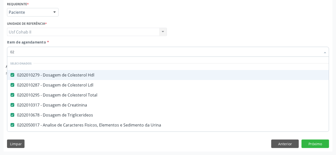
type input "0"
type input "02020105"
checkbox Hdl "false"
checkbox Ldl "false"
checkbox Total "false"
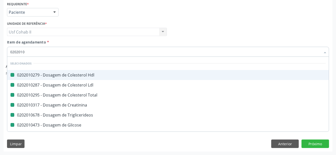
checkbox Creatinina "false"
checkbox Triglicerideos "false"
checkbox Glicose "false"
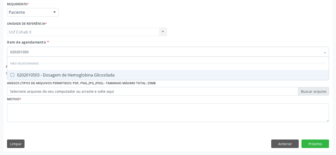
type input "0202010503"
click at [100, 74] on div "0202010503 - Dosagem de Hemoglobina Glicosilada" at bounding box center [167, 75] width 315 height 4
checkbox Glicosilada "true"
click at [195, 24] on div "Profissional Solicitante Por favor, selecione a Unidade de Atendimento primeiro…" at bounding box center [168, 30] width 324 height 20
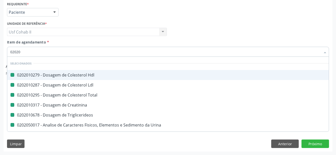
type input "020202"
checkbox Hdl "false"
checkbox Ldl "false"
checkbox Total "false"
checkbox Creatinina "false"
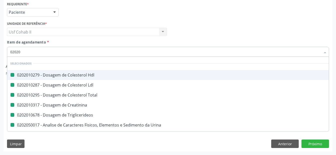
checkbox Triglicerideos "false"
checkbox Urina "false"
checkbox Glicose "false"
checkbox Glicosilada "false"
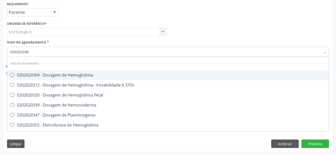
type input "0202020380"
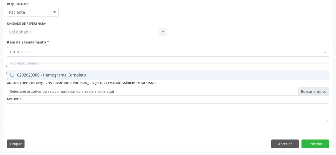
click at [78, 76] on div "0202020380 - Hemograma Completo" at bounding box center [167, 75] width 315 height 4
checkbox Completo "true"
click at [210, 30] on div "Profissional Solicitante Por favor, selecione a Unidade de Atendimento primeiro…" at bounding box center [168, 30] width 324 height 20
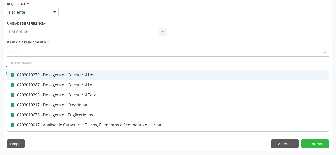
type input "020203"
checkbox Total "false"
checkbox Creatinina "false"
checkbox Triglicerideos "false"
checkbox Urina "false"
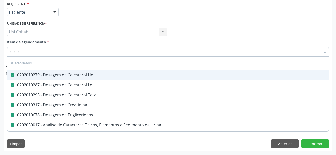
checkbox Glicose "false"
checkbox Glicosilada "false"
checkbox Completo "false"
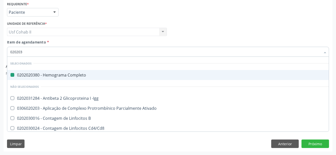
type input "0202030"
checkbox Completo "false"
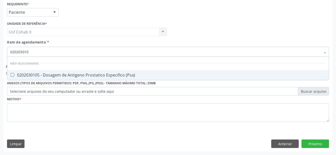
type input "0202030105"
click at [78, 77] on div "0202030105 - Dosagem de Antigeno Prostatico Especifico (Psa)" at bounding box center [167, 75] width 315 height 4
checkbox \(Psa\) "true"
click at [197, 39] on div "Profissional Solicitante Por favor, selecione a Unidade de Atendimento primeiro…" at bounding box center [168, 30] width 324 height 20
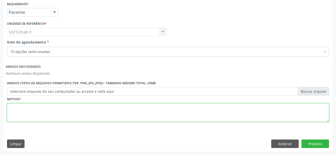
click at [88, 111] on textarea at bounding box center [168, 112] width 322 height 19
type textarea "."
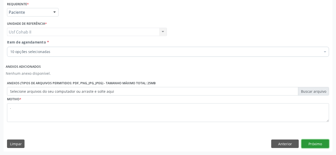
click at [318, 146] on button "Próximo" at bounding box center [315, 144] width 28 height 9
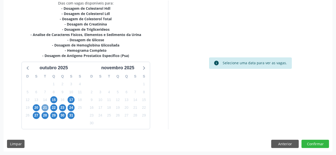
click at [46, 107] on span "21" at bounding box center [45, 107] width 7 height 7
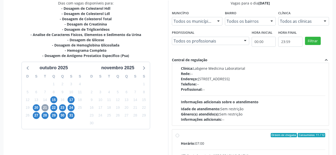
scroll to position [75, 0]
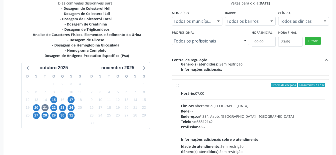
click at [181, 85] on label "Ordem de chegada Consumidos: 11 / 12 Horário: 07:00 Clínica: Laboratorio [GEOGR…" at bounding box center [253, 121] width 145 height 77
click at [177, 85] on input "Ordem de chegada Consumidos: 11 / 12 Horário: 07:00 Clínica: Laboratorio [GEOGR…" at bounding box center [178, 85] width 4 height 5
radio input "true"
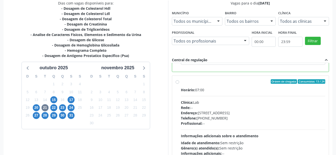
scroll to position [144, 0]
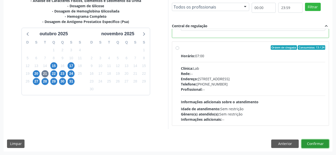
drag, startPoint x: 321, startPoint y: 144, endPoint x: 275, endPoint y: 122, distance: 50.9
click at [319, 143] on button "Confirmar" at bounding box center [315, 144] width 28 height 9
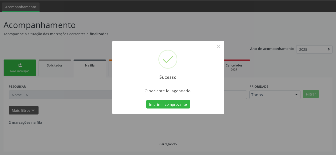
scroll to position [10, 0]
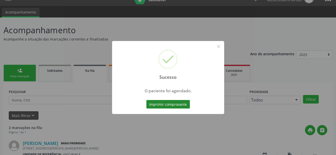
click at [170, 106] on button "Imprimir comprovante" at bounding box center [168, 104] width 44 height 9
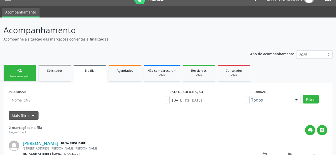
scroll to position [85, 0]
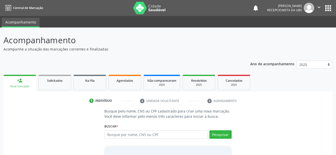
scroll to position [25, 0]
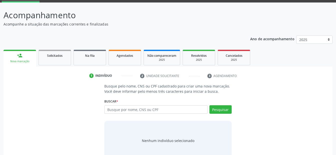
click at [142, 111] on input "text" at bounding box center [155, 109] width 103 height 9
type input "898003742769822"
click at [220, 110] on button "Pesquisar" at bounding box center [220, 109] width 22 height 9
type input "898003742769822"
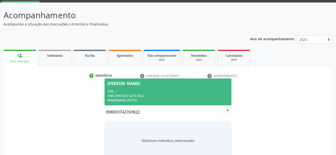
click at [177, 90] on div "CPF: --" at bounding box center [168, 92] width 121 height 4
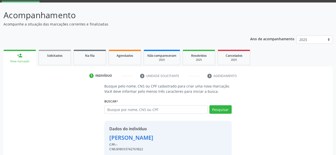
scroll to position [46, 0]
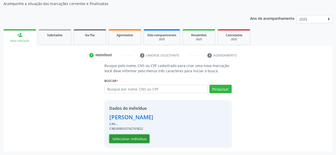
click at [119, 137] on button "Selecionar indivíduo" at bounding box center [129, 139] width 40 height 9
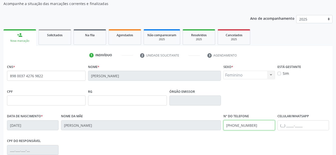
click at [147, 125] on div "Data de nascimento * [DATE] Nome da mãe [PERSON_NAME] Nº do Telefone [PHONE_NUM…" at bounding box center [168, 125] width 324 height 25
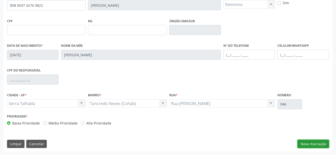
drag, startPoint x: 324, startPoint y: 147, endPoint x: 318, endPoint y: 144, distance: 6.5
click at [324, 147] on button "Nova marcação" at bounding box center [313, 144] width 32 height 9
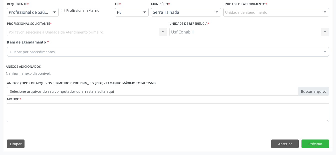
scroll to position [108, 0]
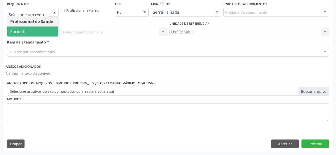
click at [39, 33] on span "Paciente" at bounding box center [32, 32] width 51 height 10
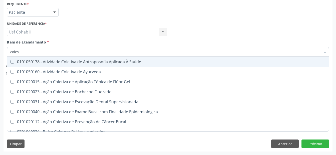
type input "colest"
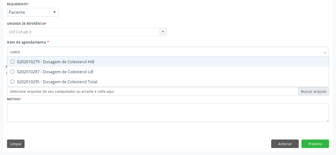
drag, startPoint x: 42, startPoint y: 60, endPoint x: 42, endPoint y: 64, distance: 4.0
click at [43, 61] on div "0202010279 - Dosagem de Colesterol Hdl" at bounding box center [167, 62] width 315 height 4
checkbox Hdl "true"
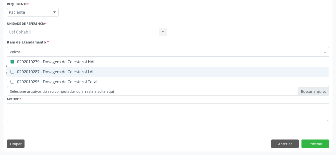
drag, startPoint x: 42, startPoint y: 69, endPoint x: 40, endPoint y: 82, distance: 13.5
click at [42, 69] on span "0202010287 - Dosagem de Colesterol Ldl" at bounding box center [167, 72] width 321 height 10
checkbox Ldl "true"
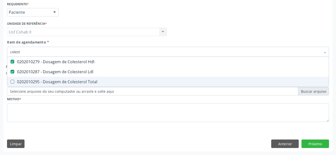
click at [38, 80] on div "0202010295 - Dosagem de Colesterol Total" at bounding box center [167, 82] width 315 height 4
checkbox Total "true"
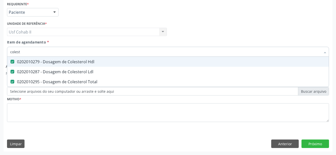
type input "colest"
click at [189, 23] on div "Profissional Solicitante Por favor, selecione a Unidade de Atendimento primeiro…" at bounding box center [168, 30] width 324 height 20
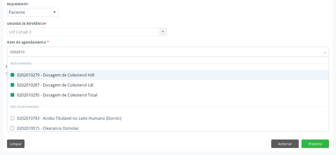
type input "02020103"
checkbox Hdl "false"
checkbox Ldl "false"
checkbox Total "false"
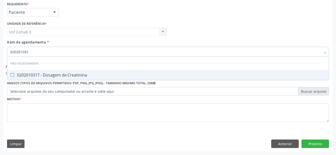
type input "0202010317"
click at [71, 77] on div "0202010317 - Dosagem de Creatinina" at bounding box center [167, 75] width 315 height 4
checkbox Creatinina "true"
drag, startPoint x: 199, startPoint y: 25, endPoint x: 88, endPoint y: 27, distance: 111.3
click at [200, 25] on div "Profissional Solicitante Por favor, selecione a Unidade de Atendimento primeiro…" at bounding box center [168, 30] width 324 height 20
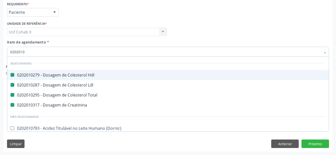
type input "02020106"
checkbox Hdl "false"
checkbox Ldl "false"
checkbox Total "false"
checkbox Creatinina "false"
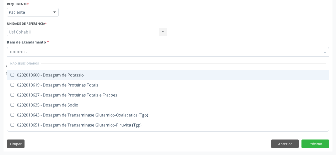
type input "020201067"
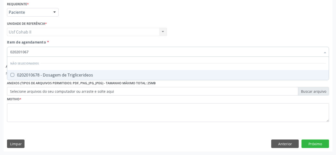
click at [53, 76] on div "0202010678 - Dosagem de Triglicerideos" at bounding box center [167, 75] width 315 height 4
checkbox Triglicerideos "true"
click at [198, 20] on div "Profissional Solicitante Por favor, selecione a Unidade de Atendimento primeiro…" at bounding box center [168, 30] width 324 height 20
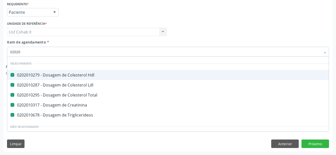
type input "020205"
checkbox Hdl "false"
checkbox Ldl "false"
checkbox Total "false"
checkbox Creatinina "false"
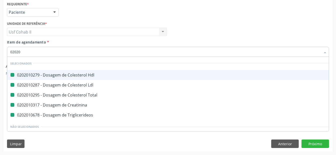
checkbox Triglicerideos "false"
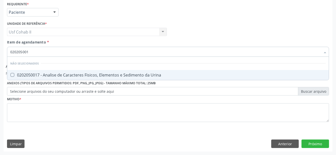
type input "0202050017"
click at [54, 76] on div "0202050017 - Analise de Caracteres Fisicos, Elementos e Sedimento da Urina" at bounding box center [167, 75] width 315 height 4
checkbox Urina "true"
click at [195, 28] on div "Profissional Solicitante Por favor, selecione a Unidade de Atendimento primeiro…" at bounding box center [168, 30] width 324 height 20
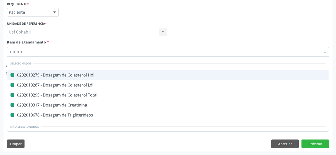
type input "02020104"
checkbox Hdl "false"
checkbox Ldl "false"
checkbox Total "false"
checkbox Creatinina "false"
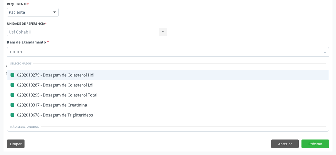
checkbox Triglicerideos "false"
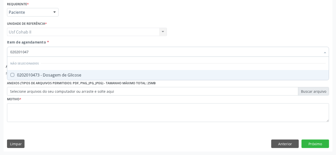
type input "0202010473"
click at [86, 72] on span "0202010473 - Dosagem de Glicose" at bounding box center [167, 75] width 321 height 10
checkbox Glicose "true"
click at [212, 21] on div "Profissional Solicitante Por favor, selecione a Unidade de Atendimento primeiro…" at bounding box center [168, 30] width 324 height 20
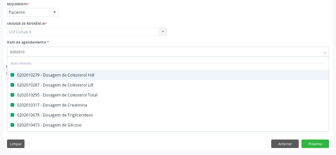
type input "02020105"
checkbox Hdl "false"
checkbox Ldl "false"
checkbox Total "false"
checkbox Creatinina "false"
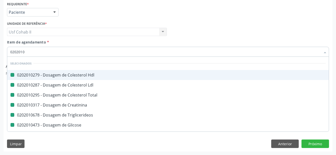
checkbox Triglicerideos "false"
checkbox Glicose "false"
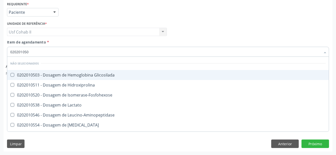
type input "0202010503"
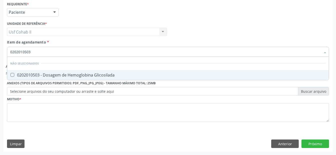
click at [104, 76] on div "0202010503 - Dosagem de Hemoglobina Glicosilada" at bounding box center [167, 75] width 315 height 4
checkbox Glicosilada "true"
click at [213, 26] on div "Profissional Solicitante Por favor, selecione a Unidade de Atendimento primeiro…" at bounding box center [168, 30] width 324 height 20
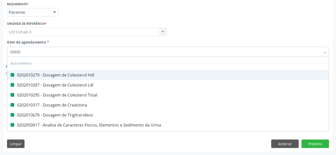
type input "020202"
checkbox Hdl "false"
checkbox Ldl "false"
checkbox Total "false"
checkbox Creatinina "false"
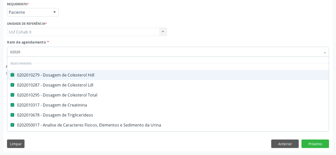
checkbox Triglicerideos "false"
checkbox Urina "false"
checkbox Glicose "false"
checkbox Glicosilada "false"
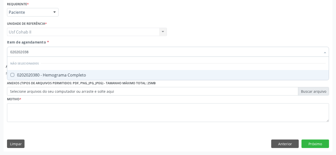
type input "0202020380"
click at [71, 73] on div "0202020380 - Hemograma Completo" at bounding box center [167, 75] width 315 height 4
checkbox Completo "true"
click at [182, 25] on div "Profissional Solicitante Por favor, selecione a Unidade de Atendimento primeiro…" at bounding box center [168, 30] width 324 height 20
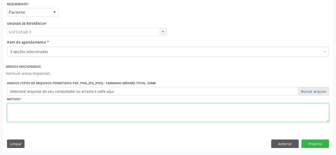
click at [103, 109] on textarea at bounding box center [168, 112] width 322 height 19
type textarea "."
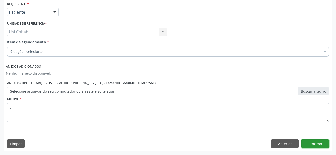
click at [324, 145] on button "Próximo" at bounding box center [315, 144] width 28 height 9
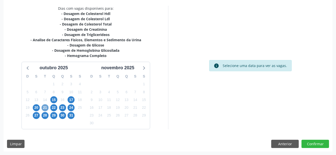
click at [44, 108] on span "21" at bounding box center [45, 107] width 7 height 7
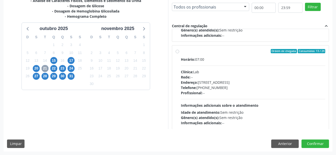
scroll to position [79, 0]
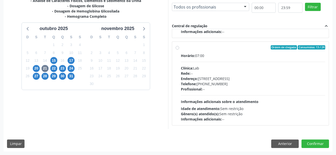
click at [135, 111] on div "Dias com vagas disponíveis para: - Dosagem de Colesterol Hdl - Dosagem de Coles…" at bounding box center [86, 47] width 165 height 163
click at [276, 144] on button "Anterior" at bounding box center [285, 144] width 28 height 9
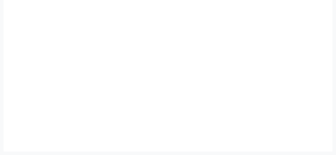
scroll to position [108, 0]
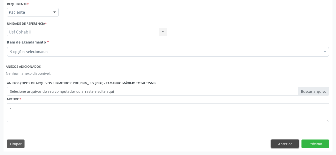
click at [276, 144] on button "Anterior" at bounding box center [285, 144] width 28 height 9
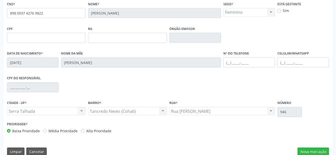
scroll to position [58, 0]
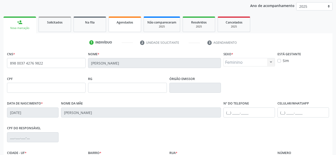
click at [119, 25] on link "Agendados" at bounding box center [125, 25] width 33 height 16
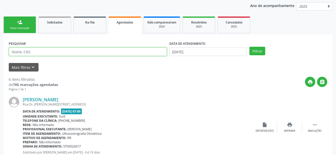
click at [82, 52] on input "text" at bounding box center [88, 52] width 158 height 9
type input "706308793448776"
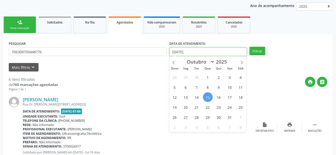
drag, startPoint x: 197, startPoint y: 51, endPoint x: 116, endPoint y: 65, distance: 82.4
click at [116, 65] on form "PESQUISAR 706308793448776 DATA DE ATENDIMENTO 15/10/2025 Filtrar UNIDADE EXECUT…" at bounding box center [168, 56] width 318 height 32
select select "9"
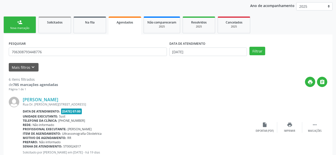
drag, startPoint x: 269, startPoint y: 74, endPoint x: 203, endPoint y: 59, distance: 67.4
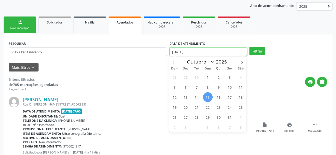
drag, startPoint x: 164, startPoint y: 53, endPoint x: 149, endPoint y: 56, distance: 15.6
click at [149, 56] on div "PESQUISAR 706308793448776 DATA DE ATENDIMENTO 15/10/2025 Filtrar" at bounding box center [168, 50] width 321 height 20
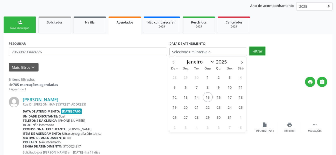
click at [256, 49] on button "Filtrar" at bounding box center [257, 51] width 16 height 9
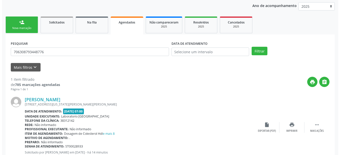
scroll to position [75, 0]
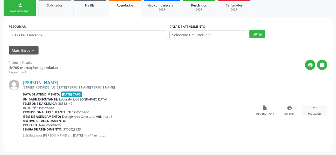
click at [313, 108] on icon "" at bounding box center [315, 108] width 6 height 6
click at [263, 108] on icon "cancel" at bounding box center [265, 108] width 6 height 6
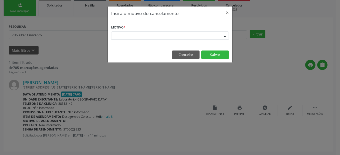
click at [158, 34] on div "Escolha o motivo" at bounding box center [170, 36] width 118 height 9
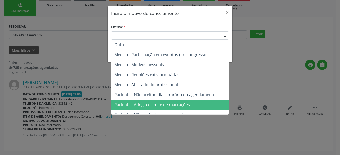
click at [152, 104] on span "Paciente - Atingiu o limite de marcações" at bounding box center [151, 105] width 75 height 6
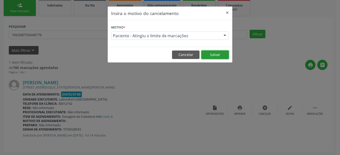
click at [217, 53] on button "Salvar" at bounding box center [215, 55] width 28 height 9
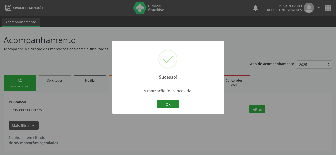
scroll to position [0, 0]
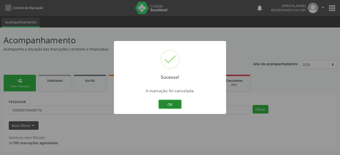
click at [167, 105] on button "OK" at bounding box center [170, 104] width 23 height 9
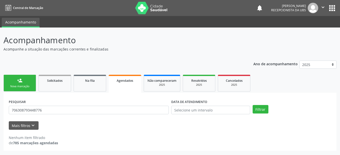
click at [20, 79] on div "person_add" at bounding box center [20, 81] width 6 height 6
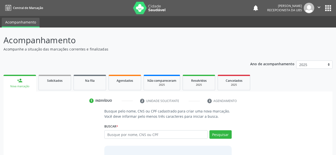
scroll to position [38, 0]
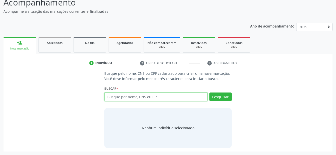
click at [147, 98] on input "text" at bounding box center [155, 97] width 103 height 9
type input "05981455403"
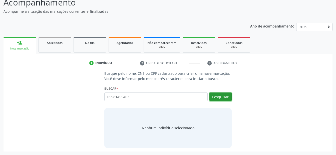
click at [224, 96] on button "Pesquisar" at bounding box center [220, 97] width 22 height 9
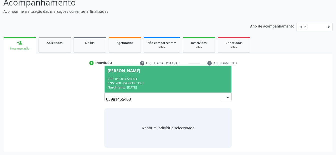
click at [160, 75] on span "Josirene Alves de Lima CPF: 059.814.554-03 CNS: 700 5043 8305 3653 Nascimento: …" at bounding box center [168, 79] width 127 height 27
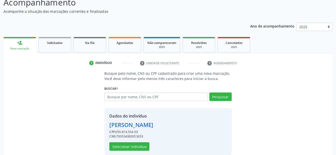
scroll to position [46, 0]
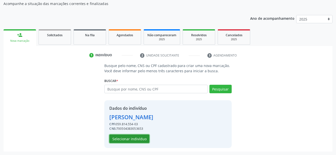
click at [138, 139] on button "Selecionar indivíduo" at bounding box center [129, 139] width 40 height 9
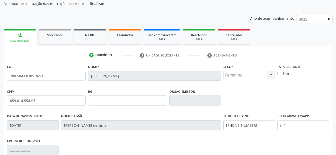
scroll to position [96, 0]
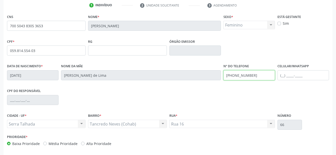
drag, startPoint x: 254, startPoint y: 74, endPoint x: 178, endPoint y: 87, distance: 77.4
click at [180, 87] on div "Data de nascimento * 02/01/1984 Nome da mãe Joselia Veneranda de Lima Nº do Tel…" at bounding box center [168, 75] width 324 height 25
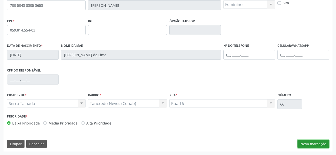
drag, startPoint x: 319, startPoint y: 147, endPoint x: 236, endPoint y: 114, distance: 88.9
click at [319, 147] on button "Nova marcação" at bounding box center [313, 144] width 32 height 9
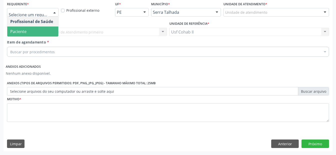
click at [47, 31] on span "Paciente" at bounding box center [32, 32] width 51 height 10
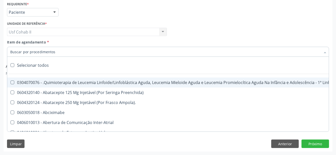
type input "c"
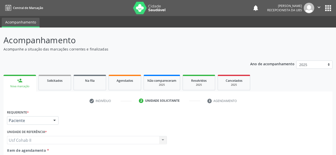
scroll to position [108, 0]
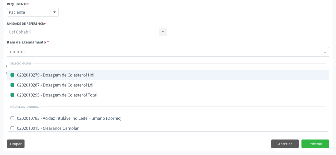
type input "02020103"
checkbox Hdl "false"
checkbox Ldl "false"
checkbox Total "false"
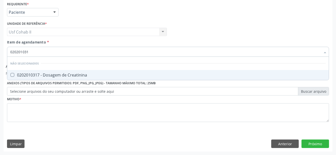
type input "0202010317"
click at [85, 75] on div "0202010317 - Dosagem de Creatinina" at bounding box center [167, 75] width 315 height 4
checkbox Creatinina "true"
type input "0202010317"
click at [186, 29] on div "Profissional Solicitante Por favor, selecione a Unidade de Atendimento primeiro…" at bounding box center [168, 30] width 324 height 20
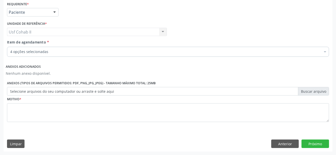
click at [56, 55] on div "4 opções selecionadas" at bounding box center [168, 52] width 322 height 10
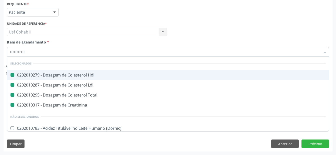
type input "02020106"
checkbox Hdl "false"
checkbox Ldl "false"
checkbox Total "false"
checkbox Creatinina "false"
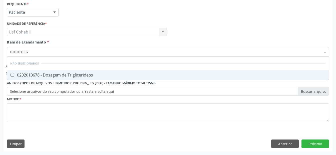
type input "0202010678"
click at [69, 72] on span "0202010678 - Dosagem de Triglicerideos" at bounding box center [167, 75] width 321 height 10
checkbox Triglicerideos "true"
click at [233, 29] on div "Profissional Solicitante Por favor, selecione a Unidade de Atendimento primeiro…" at bounding box center [168, 30] width 324 height 20
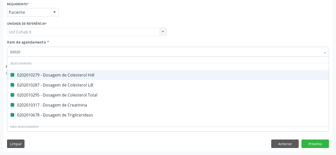
type input "020205"
checkbox Hdl "false"
checkbox Ldl "false"
checkbox Total "false"
checkbox Creatinina "false"
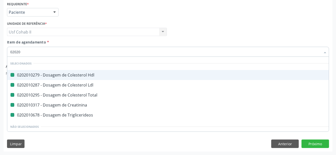
checkbox Triglicerideos "false"
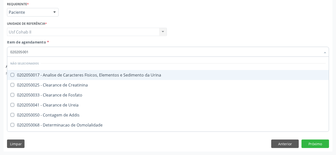
type input "0202050017"
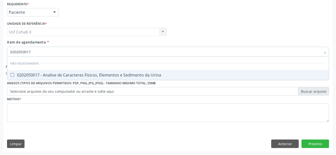
click at [86, 73] on div "0202050017 - Analise de Caracteres Fisicos, Elementos e Sedimento da Urina" at bounding box center [167, 75] width 315 height 4
checkbox Urina "true"
click at [209, 22] on div "Profissional Solicitante Por favor, selecione a Unidade de Atendimento primeiro…" at bounding box center [168, 30] width 324 height 20
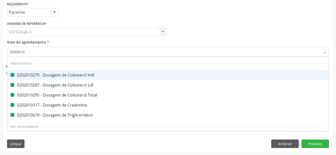
type input "02020104"
checkbox Hdl "false"
checkbox Ldl "false"
checkbox Total "false"
checkbox Creatinina "false"
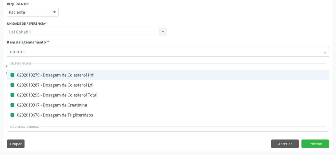
checkbox Triglicerideos "false"
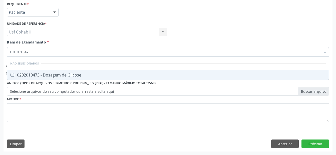
type input "0202010473"
click at [77, 71] on span "0202010473 - Dosagem de Glicose" at bounding box center [167, 75] width 321 height 10
checkbox Glicose "true"
click at [209, 26] on div "Profissional Solicitante Por favor, selecione a Unidade de Atendimento primeiro…" at bounding box center [168, 30] width 324 height 20
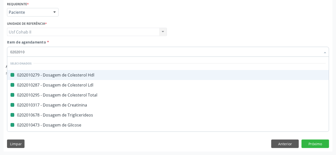
type input "02020105"
checkbox Hdl "false"
checkbox Ldl "false"
checkbox Total "false"
checkbox Creatinina "false"
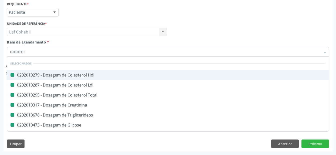
checkbox Triglicerideos "false"
checkbox Glicose "false"
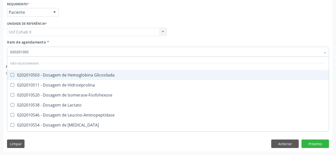
type input "0202010503"
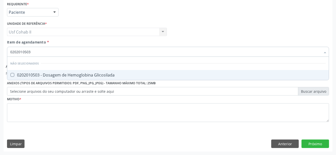
click at [100, 76] on div "0202010503 - Dosagem de Hemoglobina Glicosilada" at bounding box center [167, 75] width 315 height 4
checkbox Glicosilada "true"
drag, startPoint x: 189, startPoint y: 39, endPoint x: 167, endPoint y: 42, distance: 22.0
click at [189, 39] on div "Profissional Solicitante Por favor, selecione a Unidade de Atendimento primeiro…" at bounding box center [168, 30] width 324 height 20
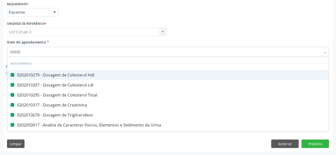
type input "020202"
checkbox Hdl "false"
checkbox Ldl "false"
checkbox Total "false"
checkbox Creatinina "false"
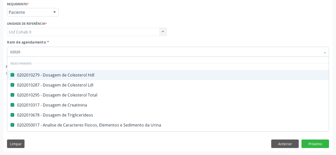
checkbox Triglicerideos "false"
checkbox Urina "false"
checkbox Glicose "false"
checkbox Glicosilada "false"
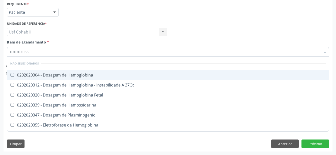
type input "0202020380"
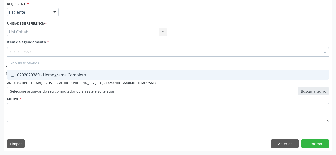
click at [116, 74] on div "0202020380 - Hemograma Completo" at bounding box center [167, 75] width 315 height 4
checkbox Completo "true"
click at [184, 23] on div "Profissional Solicitante Por favor, selecione a Unidade de Atendimento primeiro…" at bounding box center [168, 30] width 324 height 20
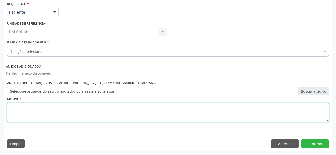
click at [97, 110] on textarea at bounding box center [168, 112] width 322 height 19
type textarea "."
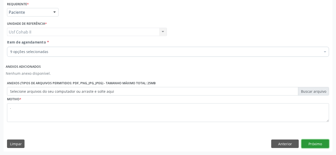
click at [308, 143] on button "Próximo" at bounding box center [315, 144] width 28 height 9
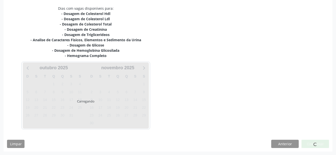
scroll to position [105, 0]
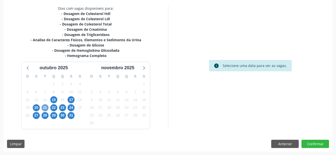
click at [44, 108] on span "21" at bounding box center [45, 107] width 7 height 7
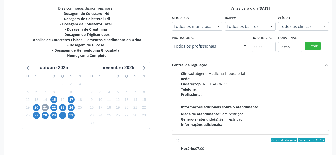
scroll to position [75, 0]
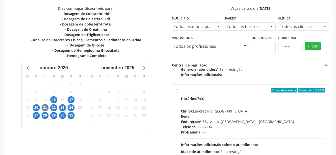
click at [181, 91] on label "Ordem de chegada Consumidos: 11 / 12 Horário: 07:00 Clínica: Laboratorio [GEOGR…" at bounding box center [253, 126] width 145 height 77
click at [177, 91] on input "Ordem de chegada Consumidos: 11 / 12 Horário: 07:00 Clínica: Laboratorio [GEOGR…" at bounding box center [178, 90] width 4 height 5
radio input "true"
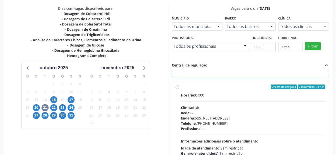
scroll to position [144, 0]
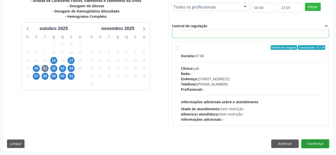
click at [316, 142] on button "Confirmar" at bounding box center [315, 144] width 28 height 9
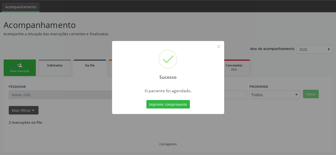
scroll to position [10, 0]
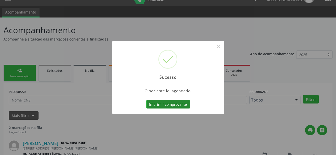
click at [176, 104] on button "Imprimir comprovante" at bounding box center [168, 104] width 44 height 9
